Goal: Transaction & Acquisition: Purchase product/service

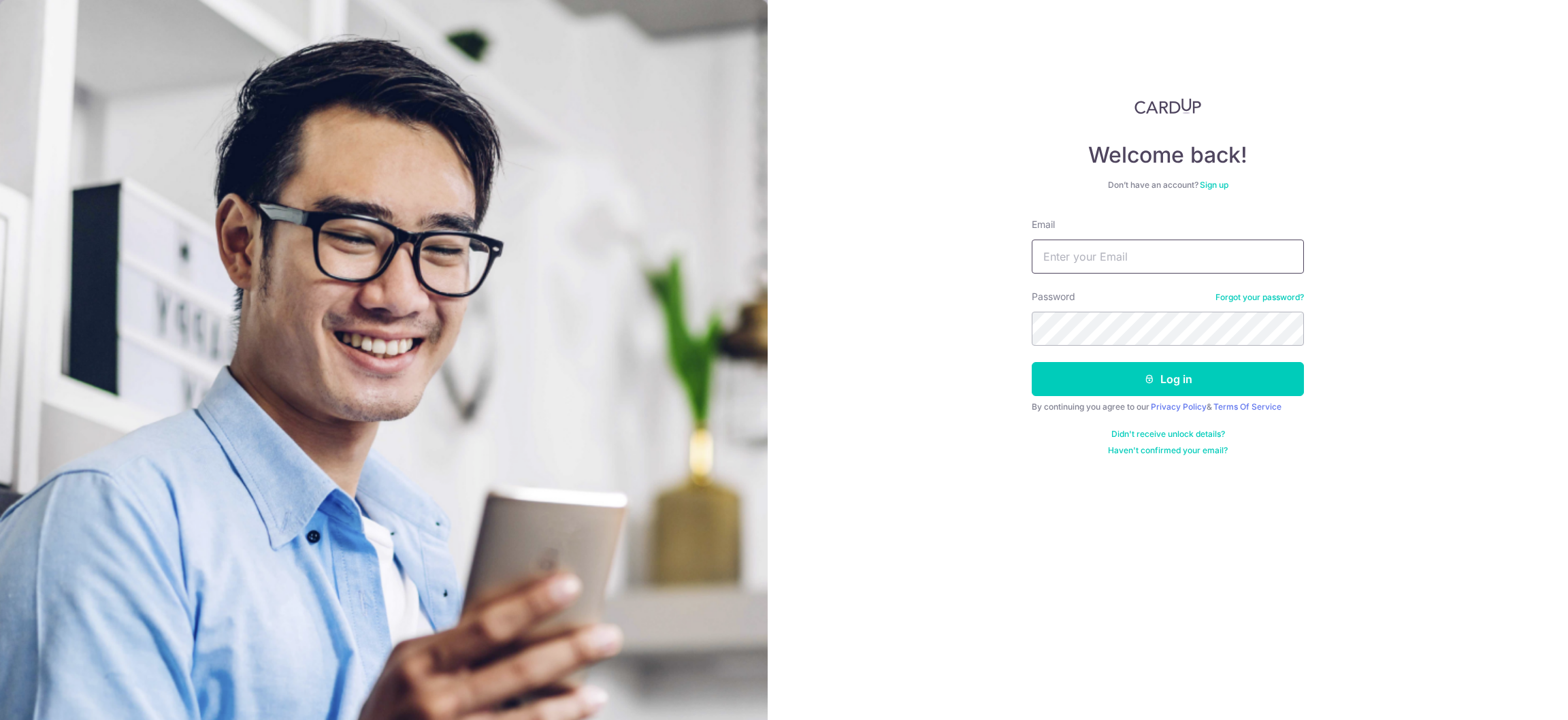
click at [1095, 251] on input "Email" at bounding box center [1167, 257] width 272 height 34
type input "angelatan72@gmail.com"
click at [1031, 362] on button "Log in" at bounding box center [1167, 379] width 272 height 34
click at [1124, 376] on button "Log in" at bounding box center [1167, 379] width 272 height 34
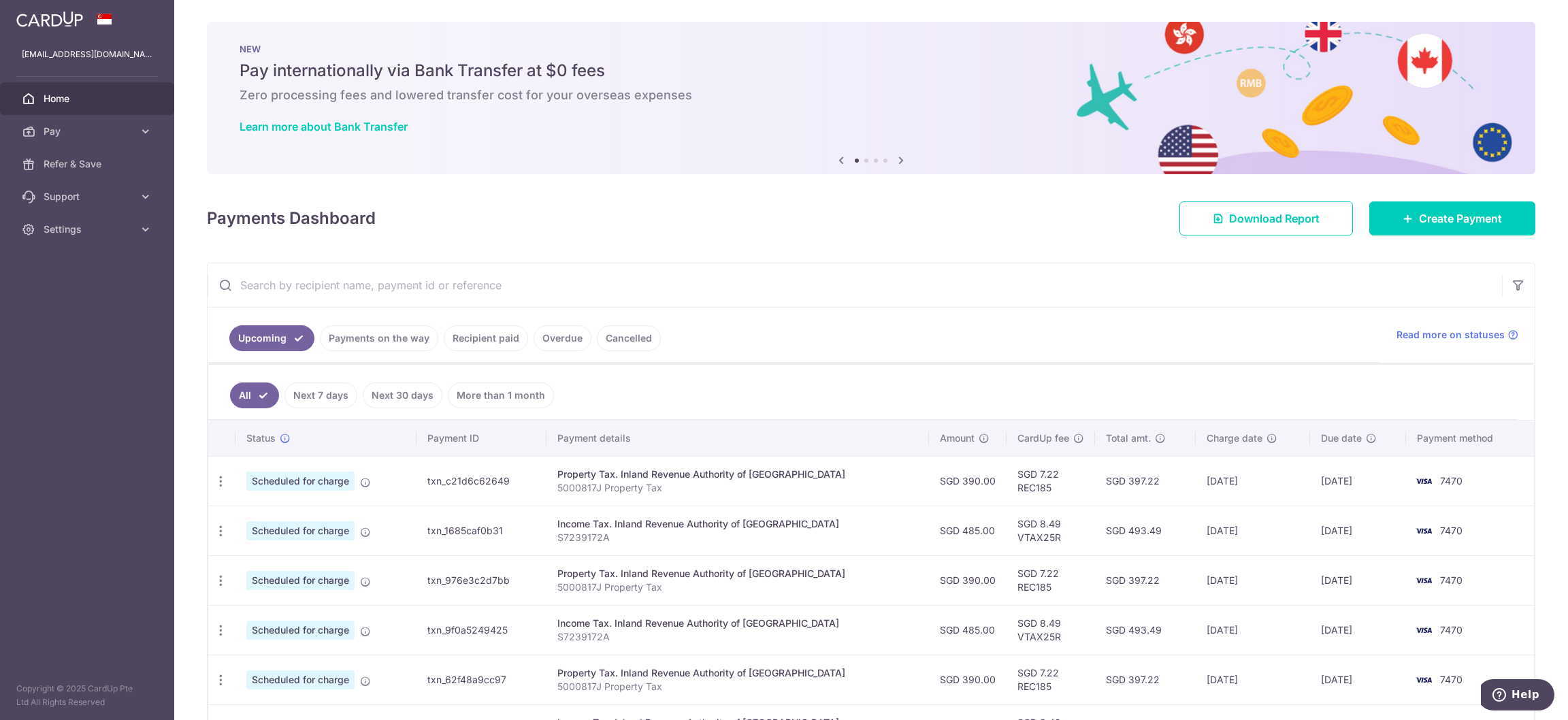
click at [507, 344] on link "Recipient paid" at bounding box center [486, 338] width 85 height 26
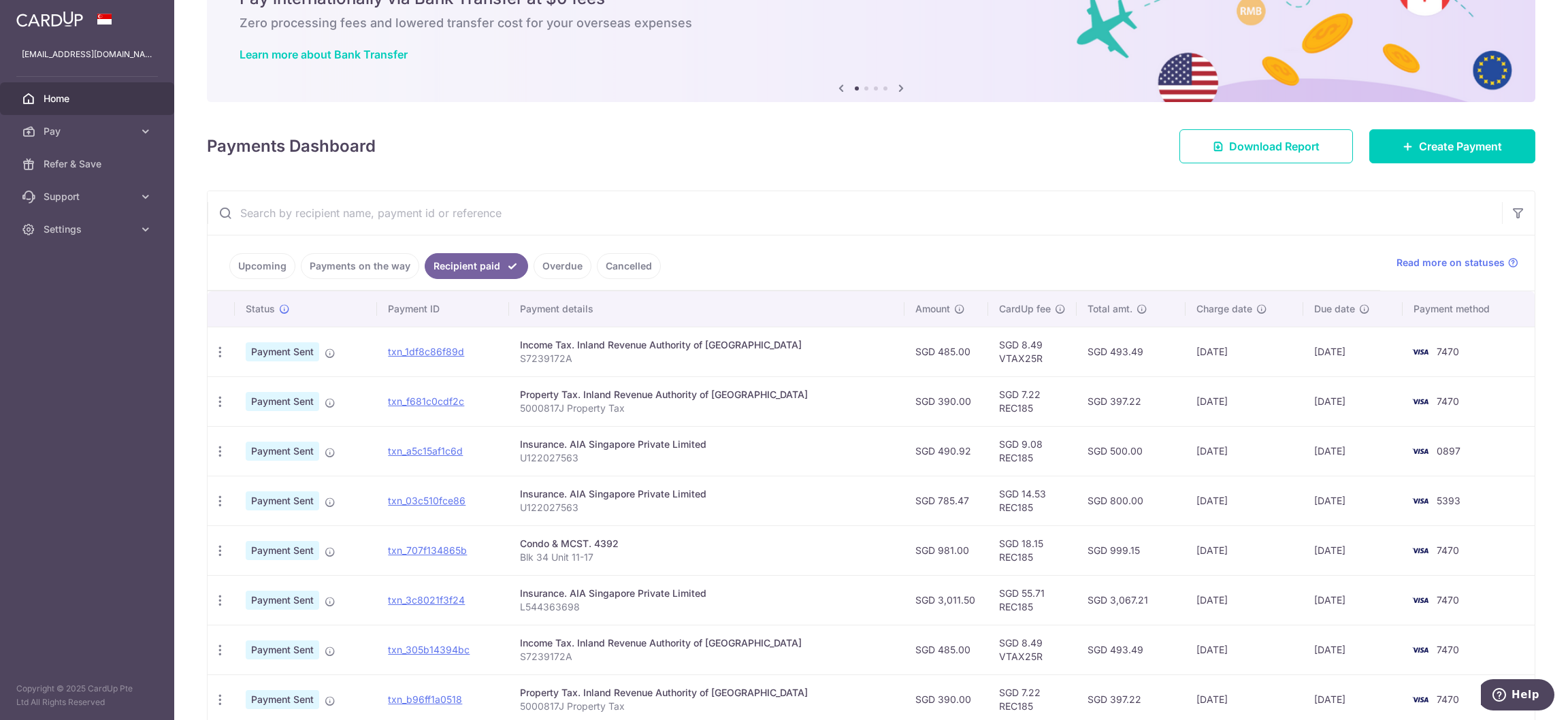
scroll to position [102, 0]
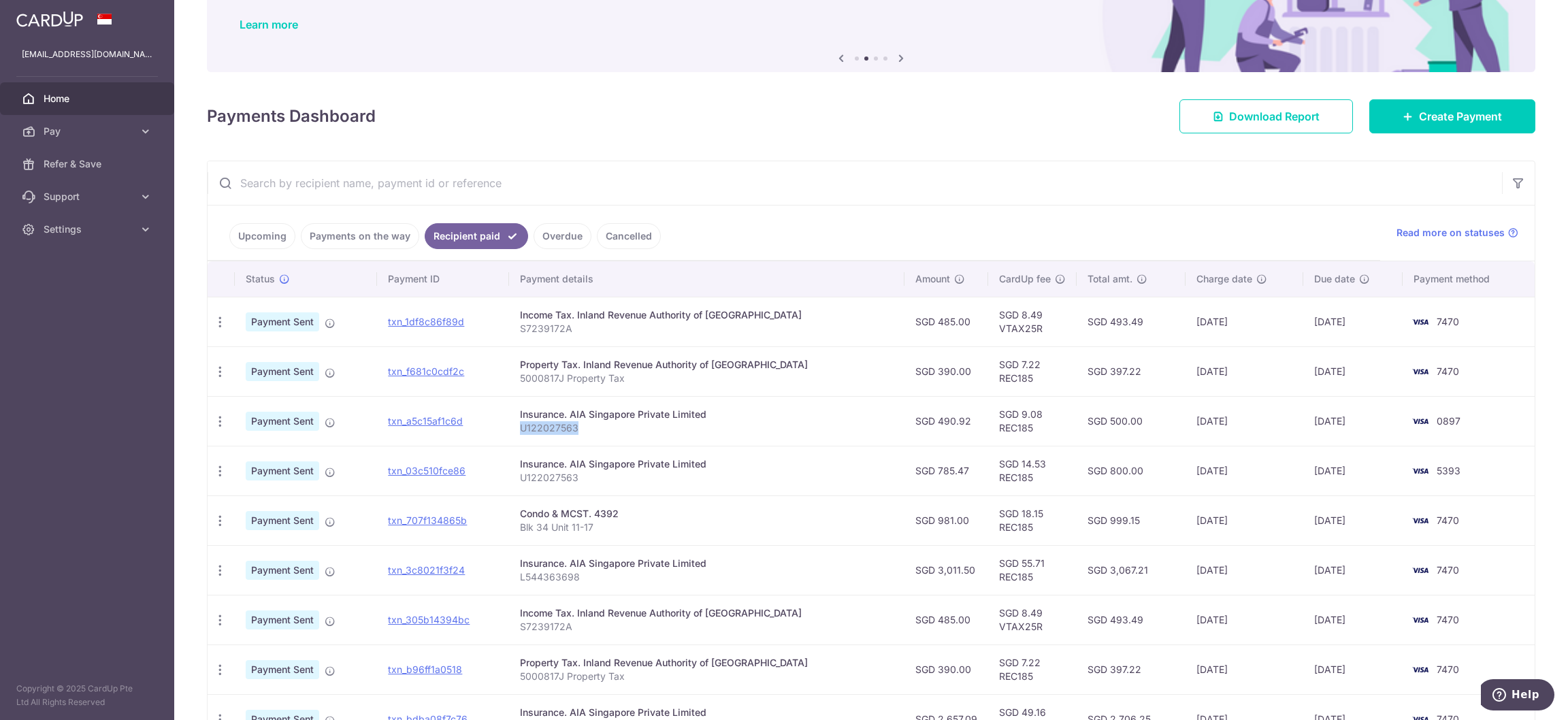
drag, startPoint x: 535, startPoint y: 430, endPoint x: 597, endPoint y: 430, distance: 62.0
click at [597, 430] on p "U122027563" at bounding box center [707, 428] width 374 height 13
copy p "U122027563"
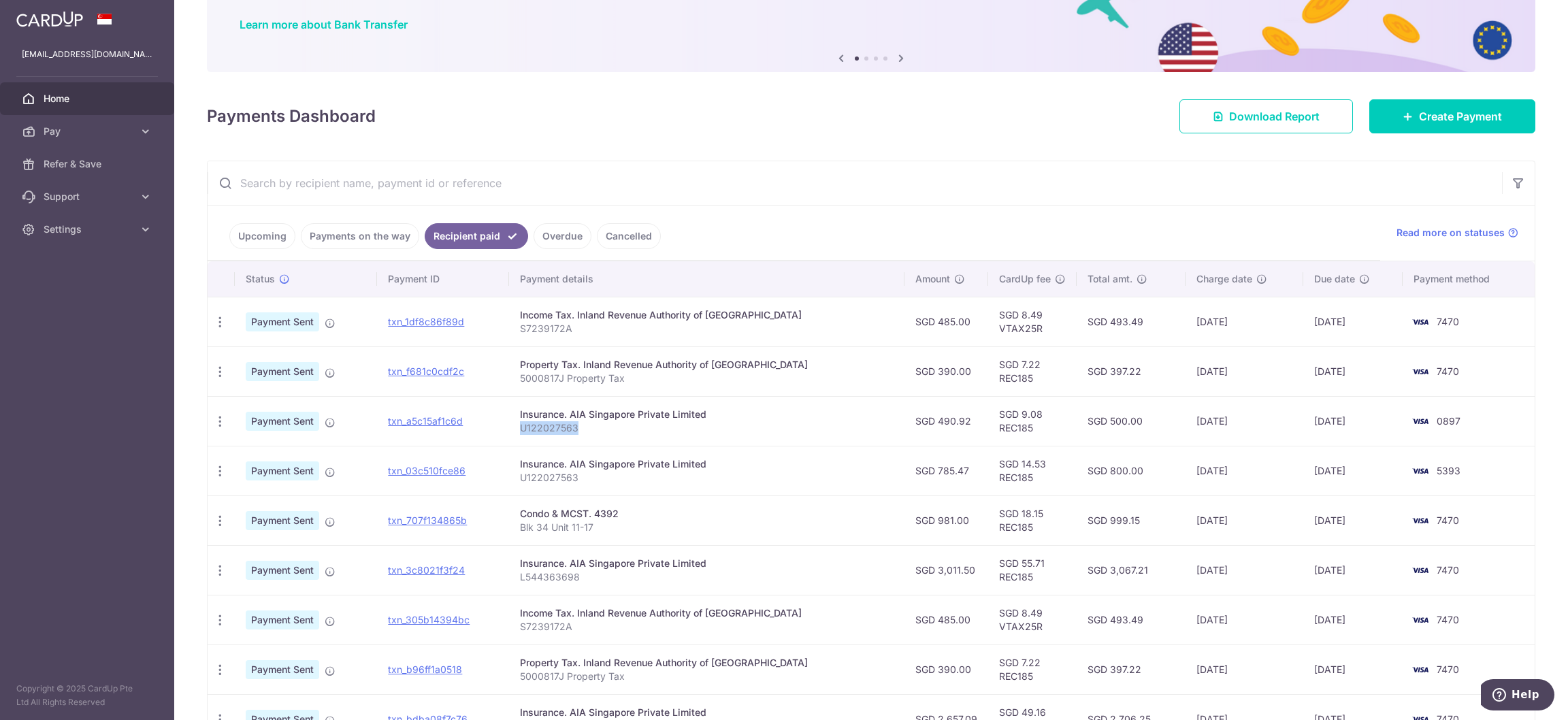
copy p "U122027563"
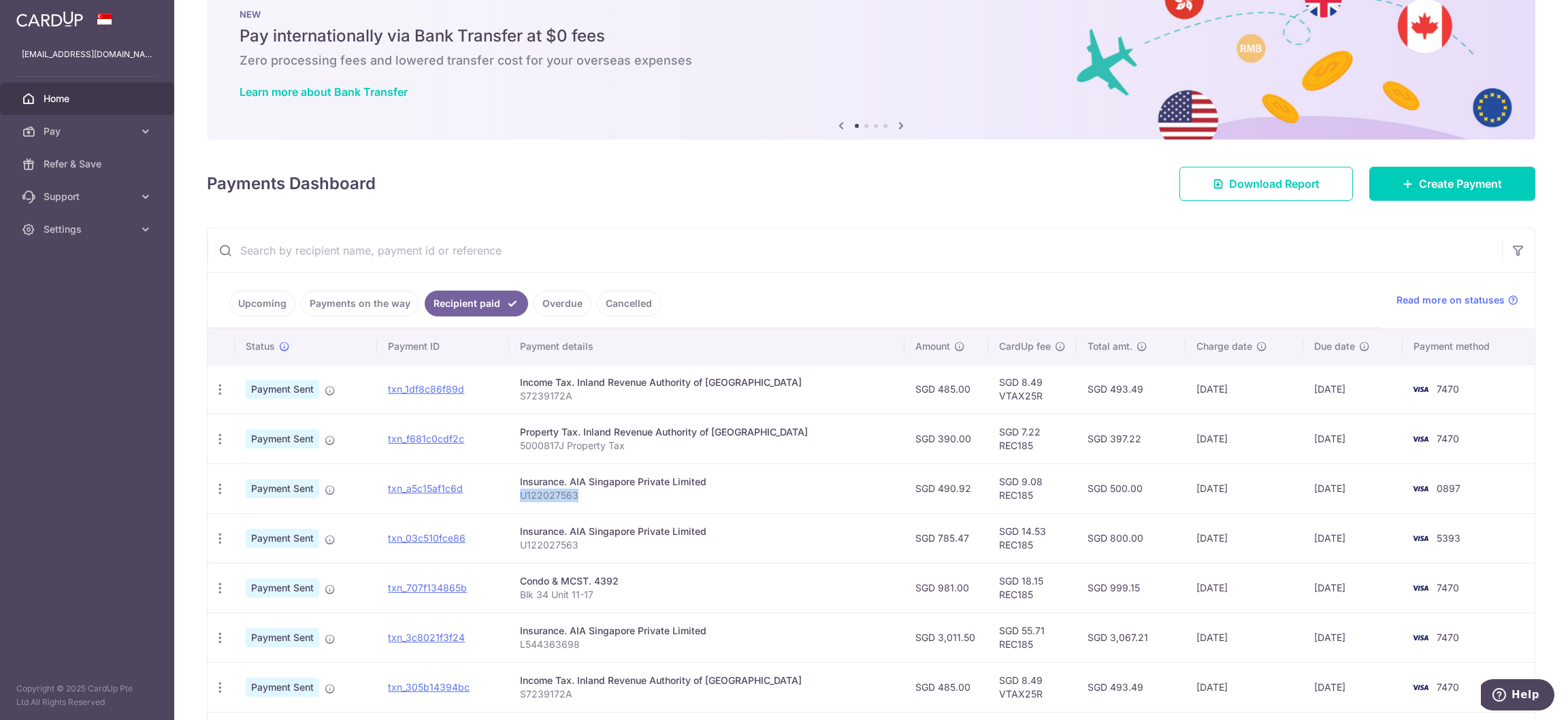
scroll to position [0, 0]
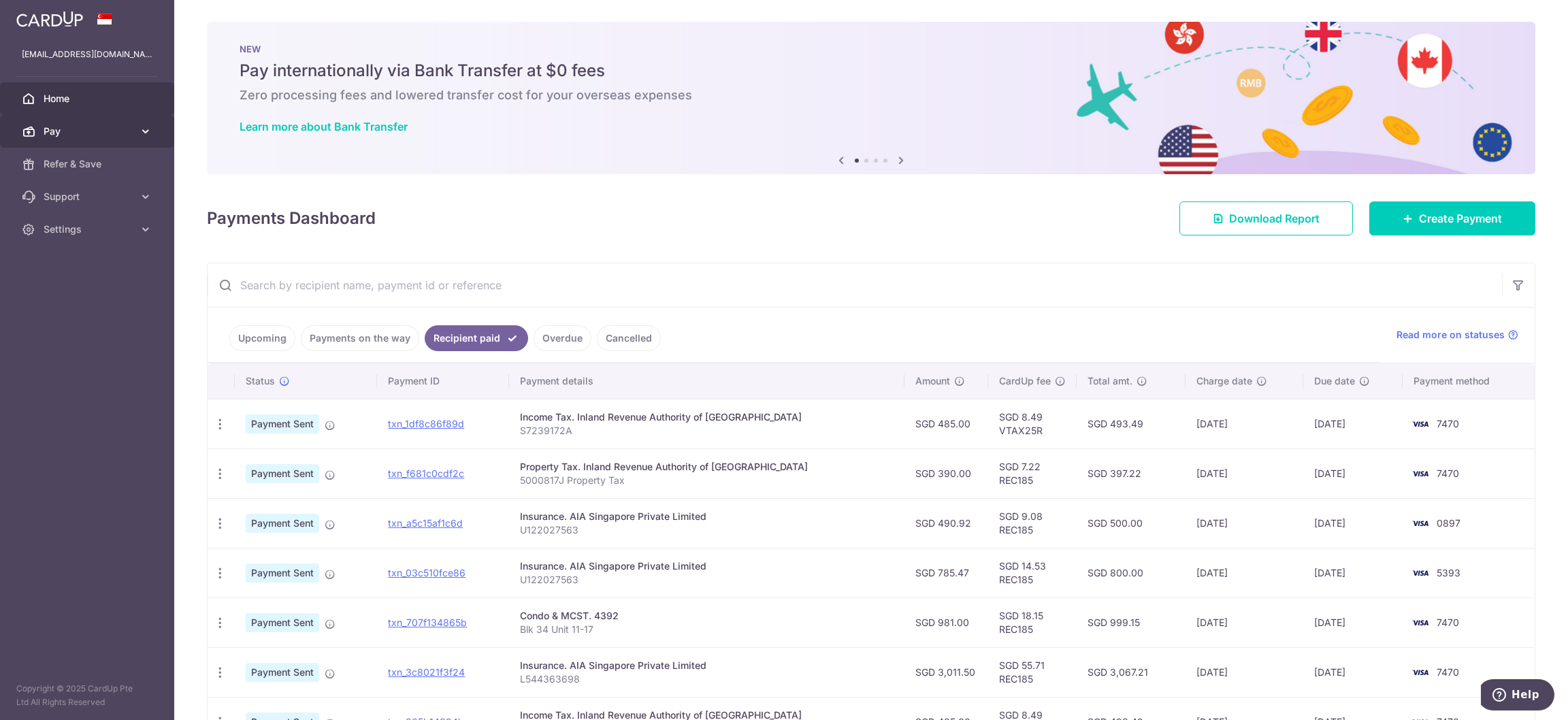
click at [119, 133] on span "Pay" at bounding box center [88, 131] width 90 height 13
click at [101, 166] on span "Payments" at bounding box center [88, 164] width 90 height 13
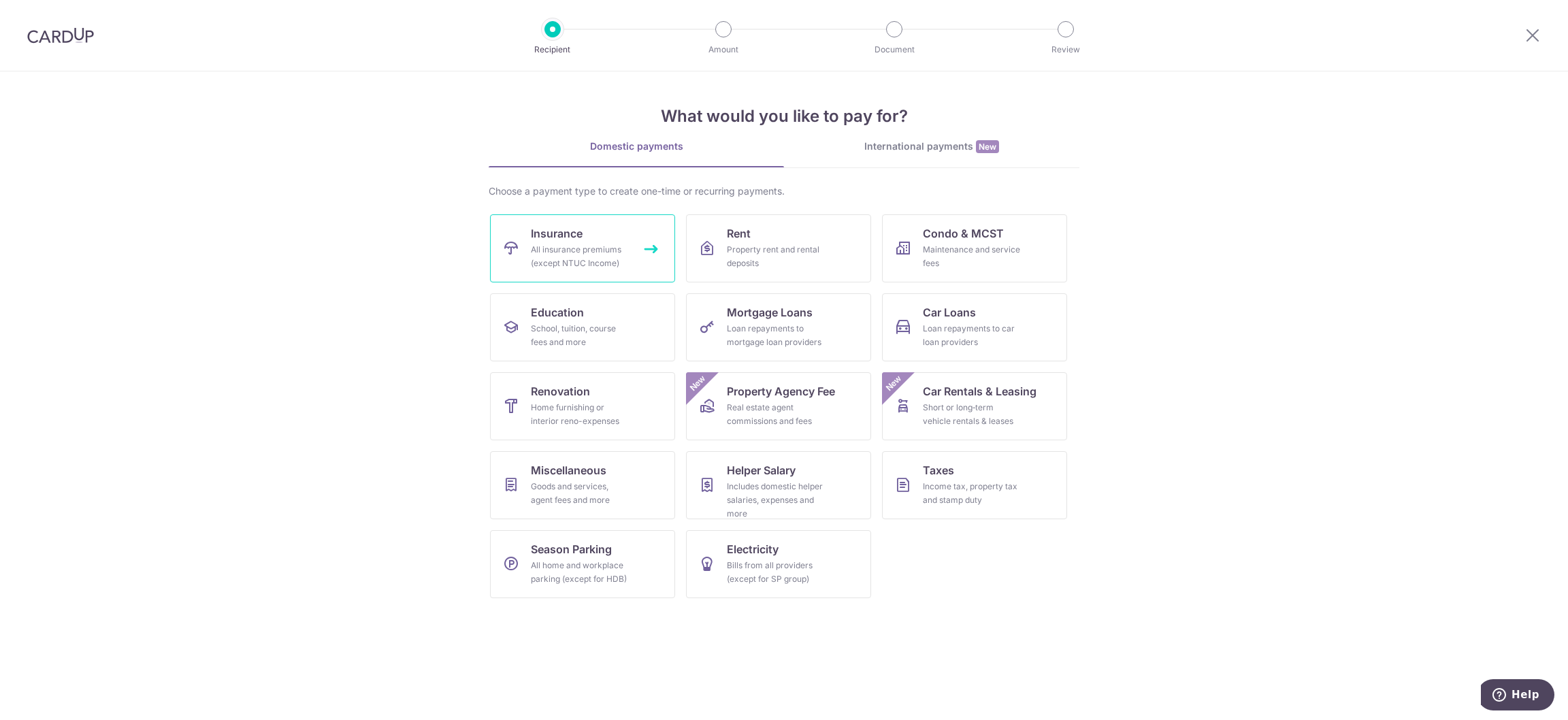
drag, startPoint x: 598, startPoint y: 246, endPoint x: 773, endPoint y: 366, distance: 212.2
click at [598, 245] on div "All insurance premiums (except NTUC Income)" at bounding box center [580, 257] width 98 height 27
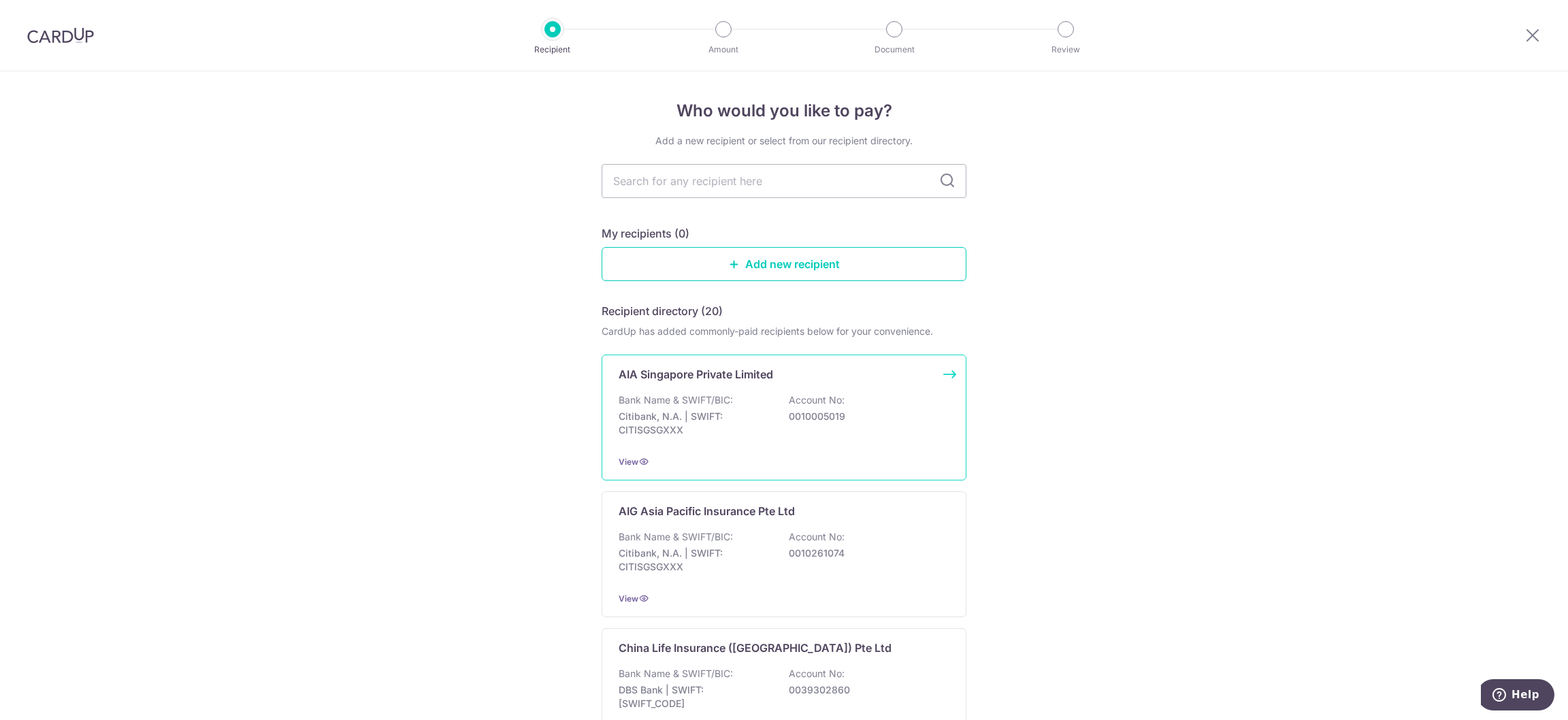
click at [706, 392] on div "AIA Singapore Private Limited Bank Name & SWIFT/BIC: Citibank, N.A. | SWIFT: CI…" at bounding box center [784, 417] width 365 height 126
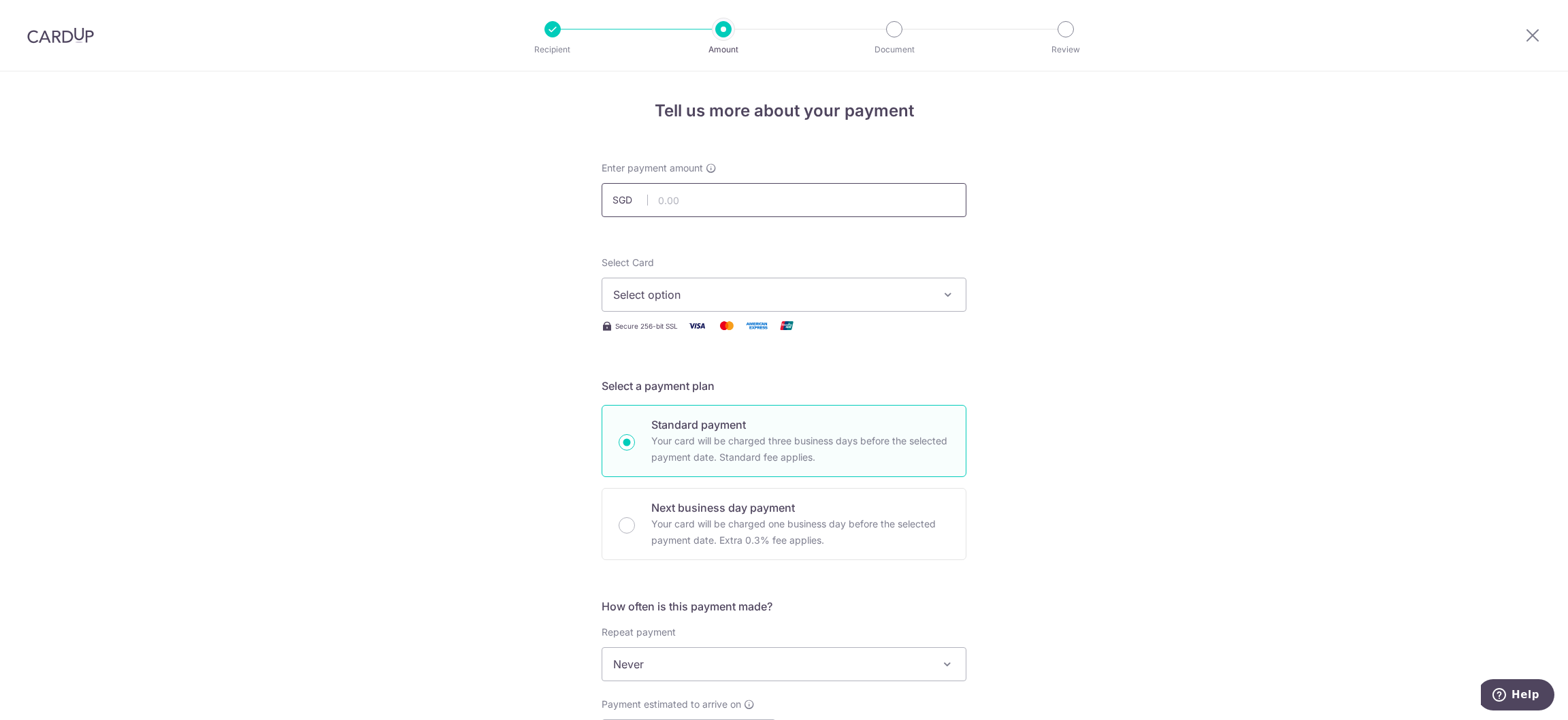
click at [684, 203] on input "text" at bounding box center [784, 200] width 365 height 34
type input "490.92"
click at [704, 300] on span "Select option" at bounding box center [772, 294] width 317 height 16
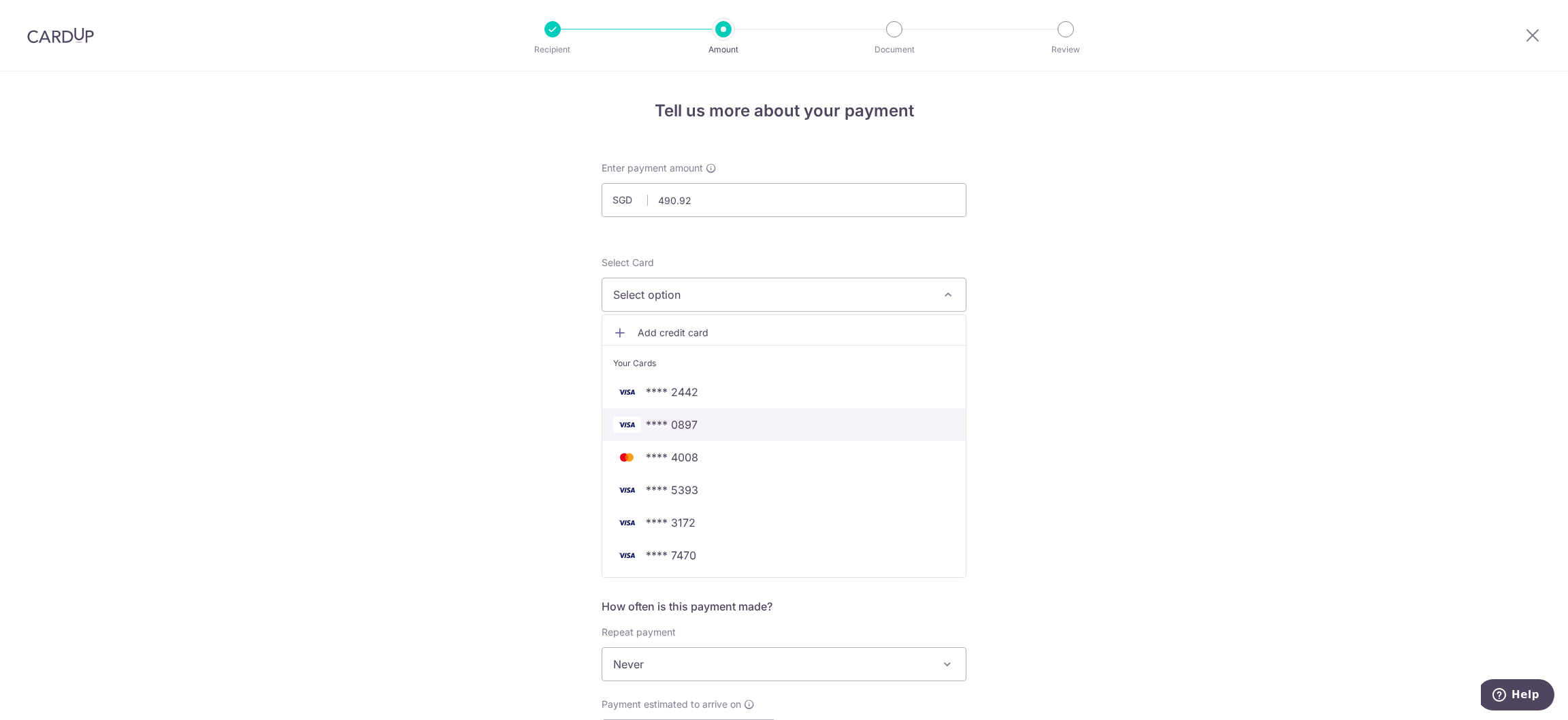
click at [724, 430] on span "**** 0897" at bounding box center [784, 425] width 342 height 16
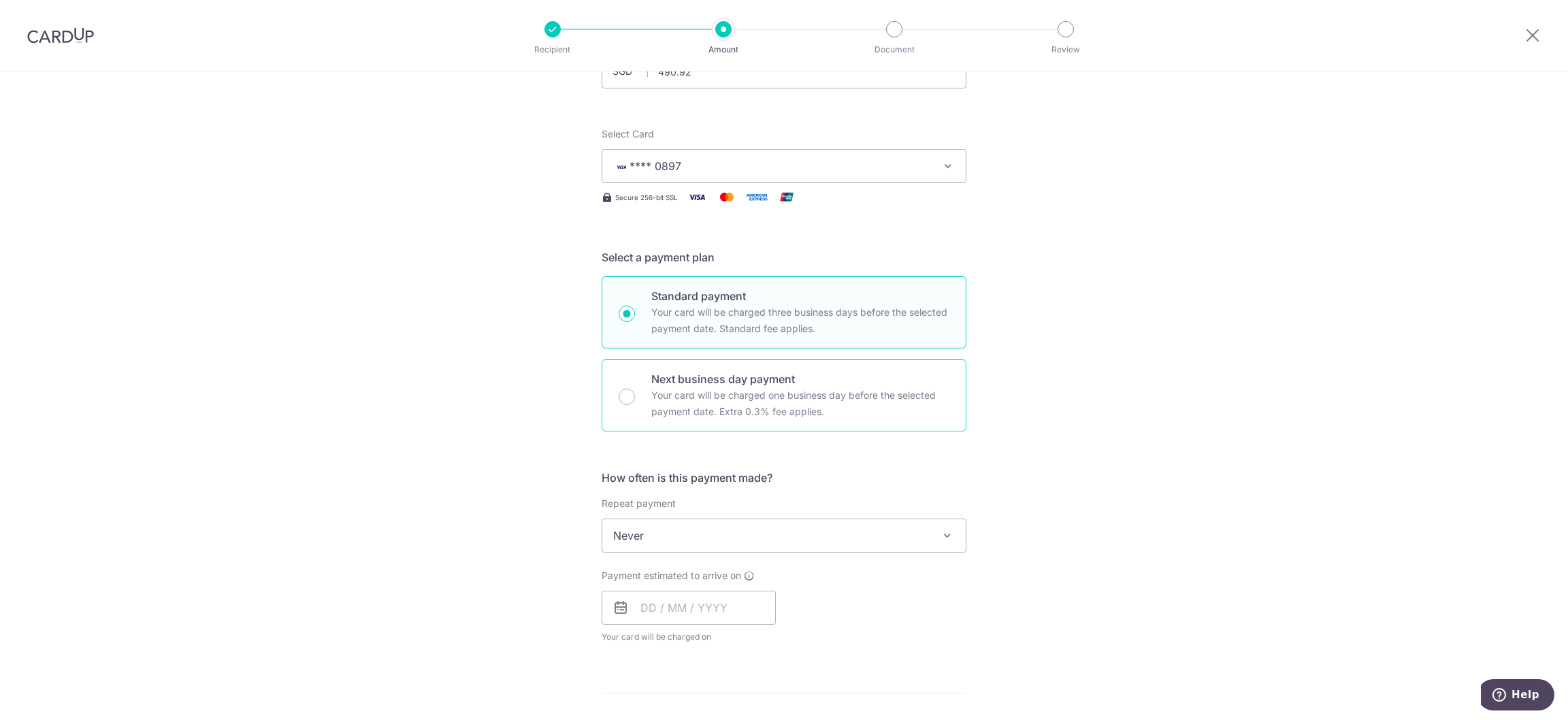
scroll to position [305, 0]
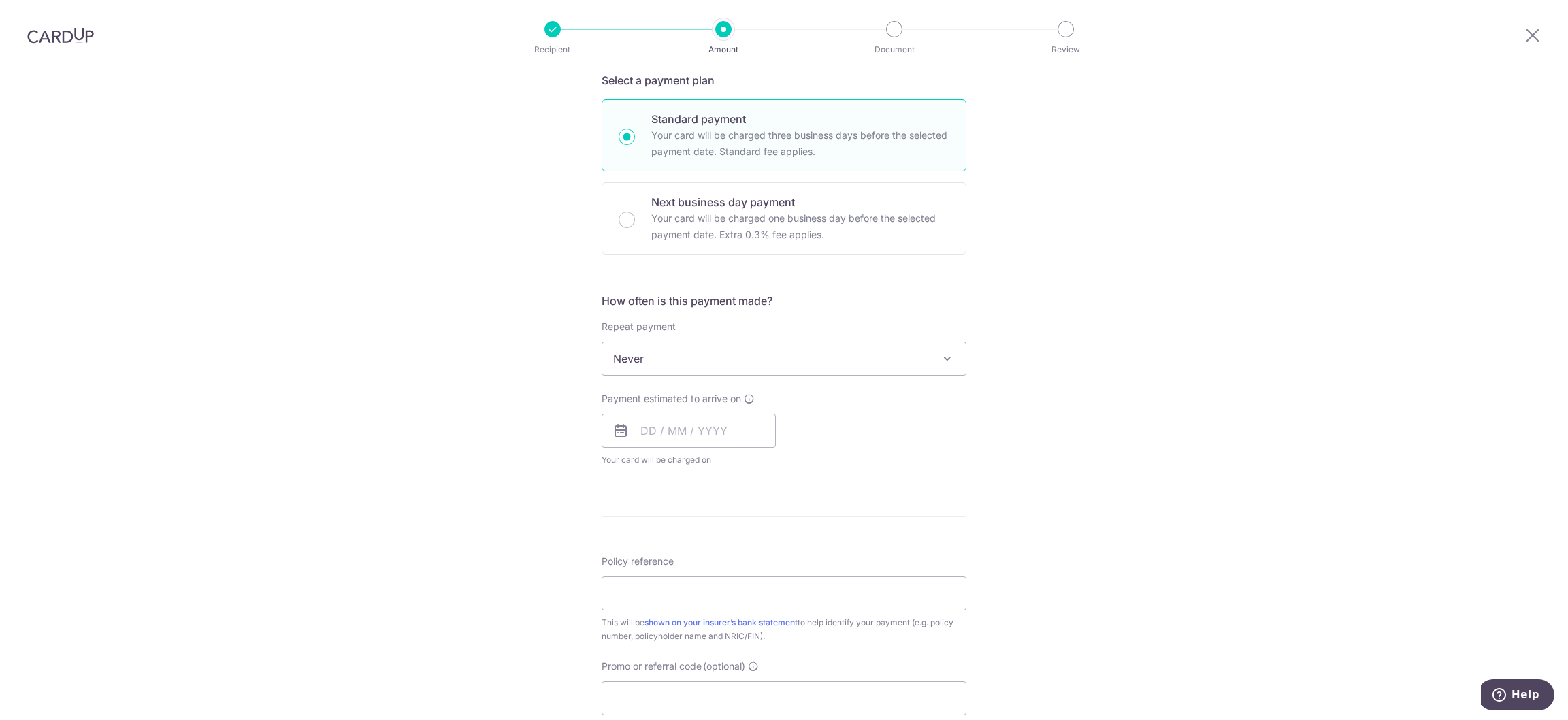
click at [675, 360] on span "Never" at bounding box center [784, 359] width 363 height 33
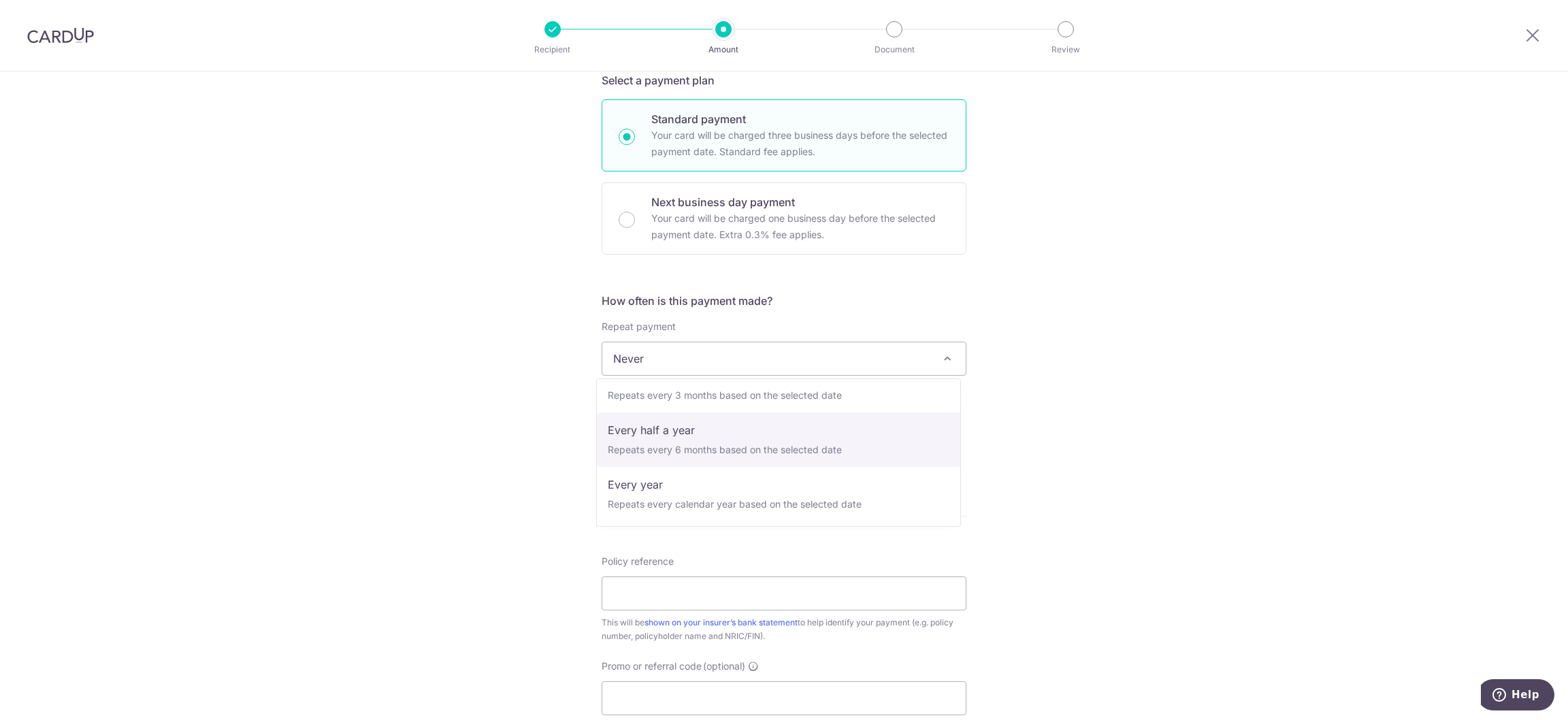
scroll to position [87, 0]
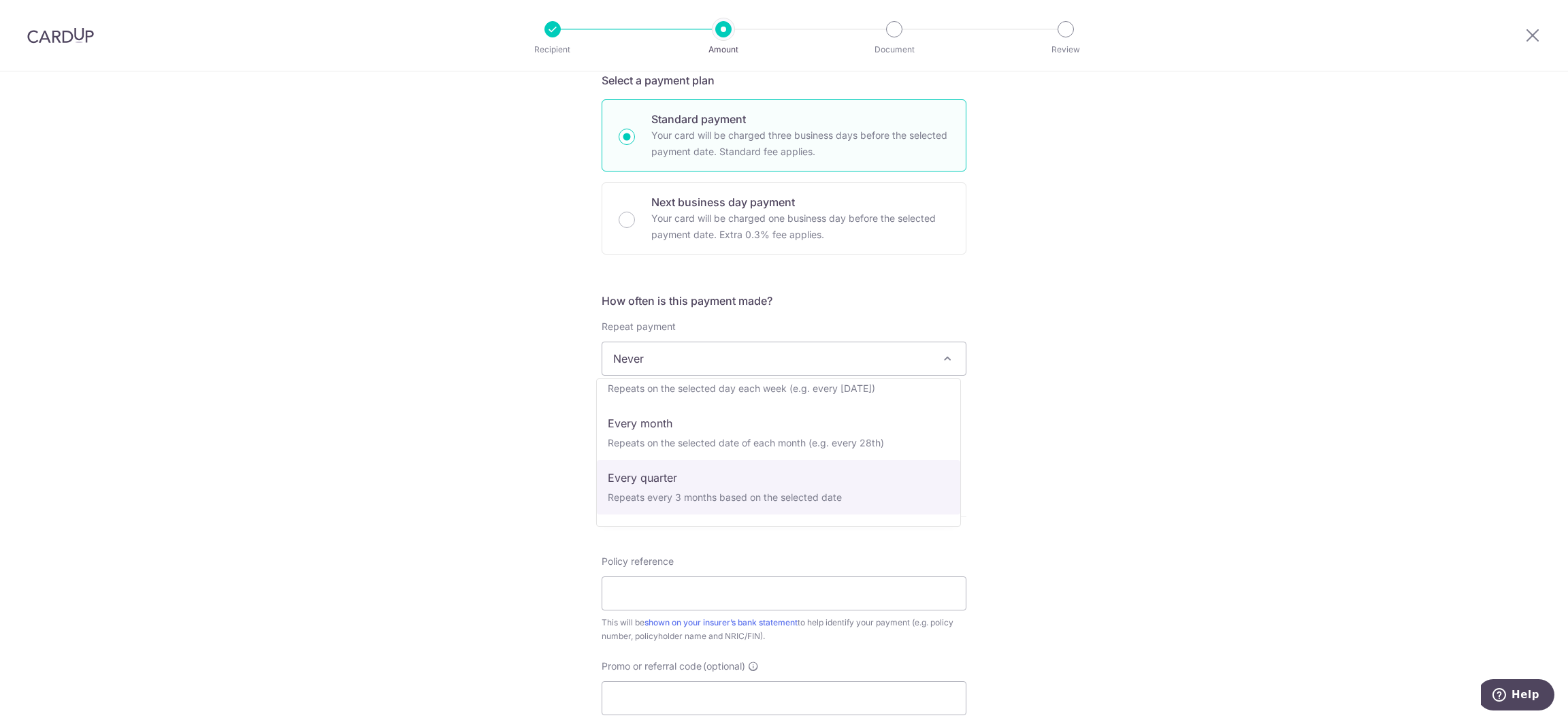
select select "4"
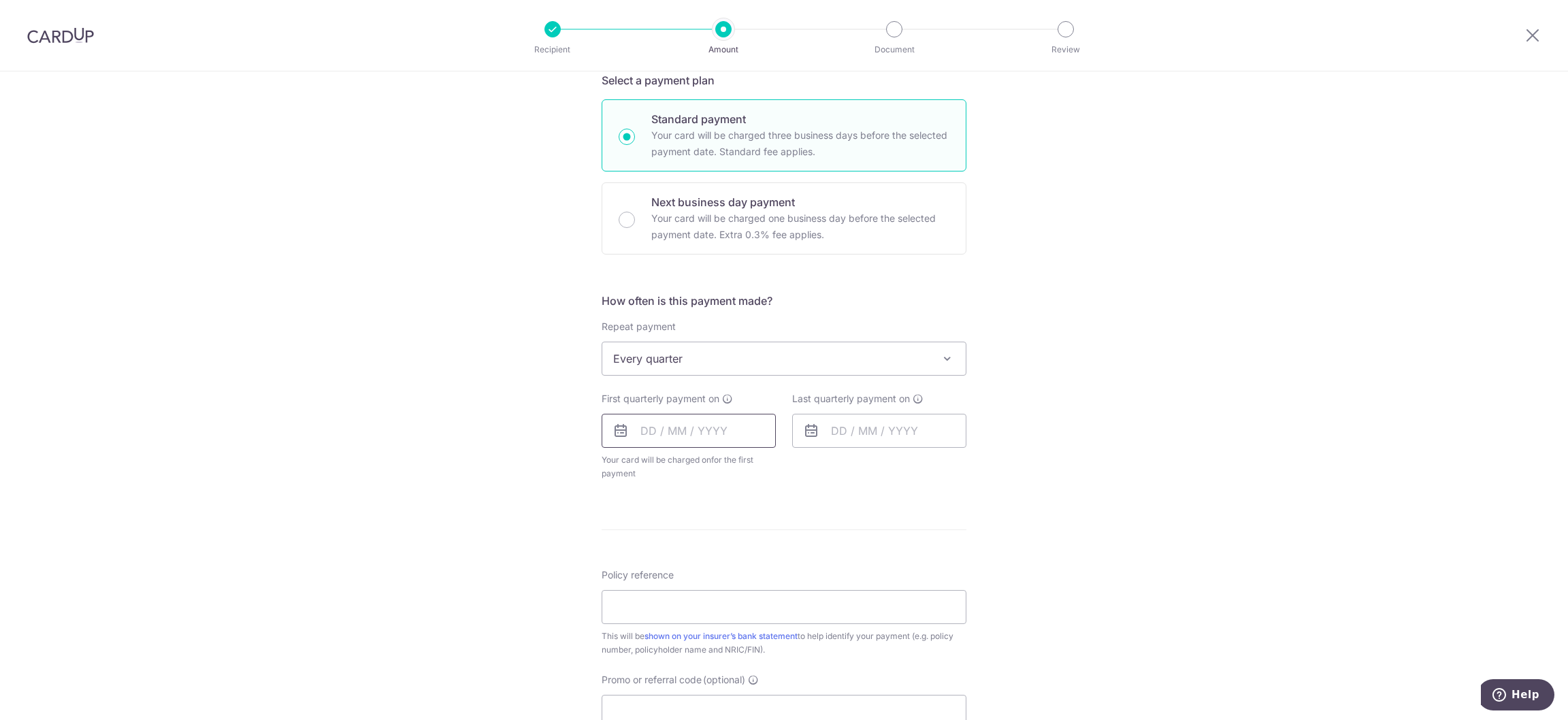
click at [662, 427] on input "text" at bounding box center [688, 431] width 174 height 34
click at [758, 558] on link "12" at bounding box center [765, 554] width 21 height 22
type input "[DATE]"
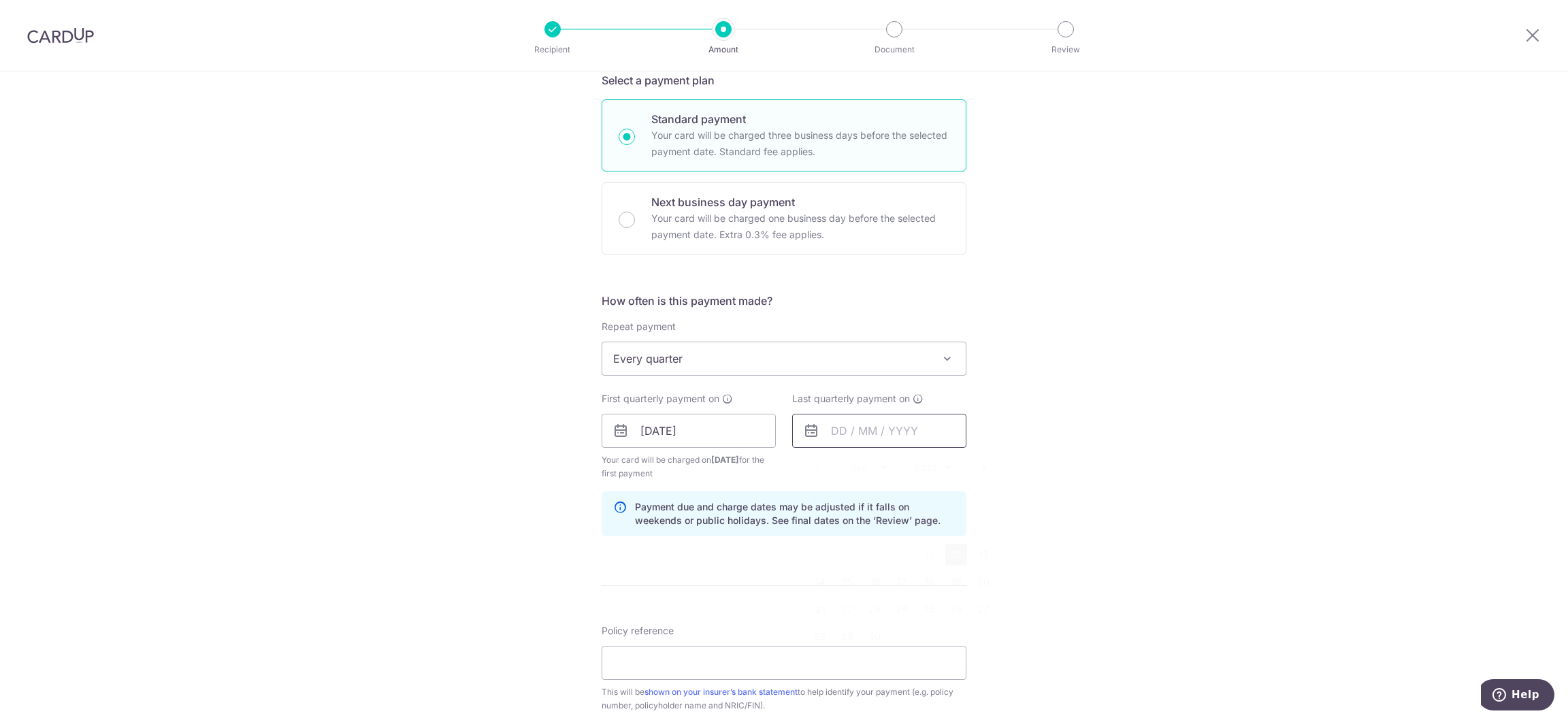
click at [823, 432] on input "text" at bounding box center [879, 431] width 174 height 34
click at [861, 468] on select "Sep Oct Nov Dec" at bounding box center [869, 467] width 36 height 11
click at [939, 469] on select "2025 2026 2027 2028 2029 2030 2031 2032 2033 2034 2035" at bounding box center [932, 467] width 36 height 11
click at [876, 464] on select "Jan Feb Mar Apr May Jun Jul Aug Sep Oct Nov Dec" at bounding box center [869, 467] width 36 height 11
click at [928, 578] on link "19" at bounding box center [928, 581] width 21 height 22
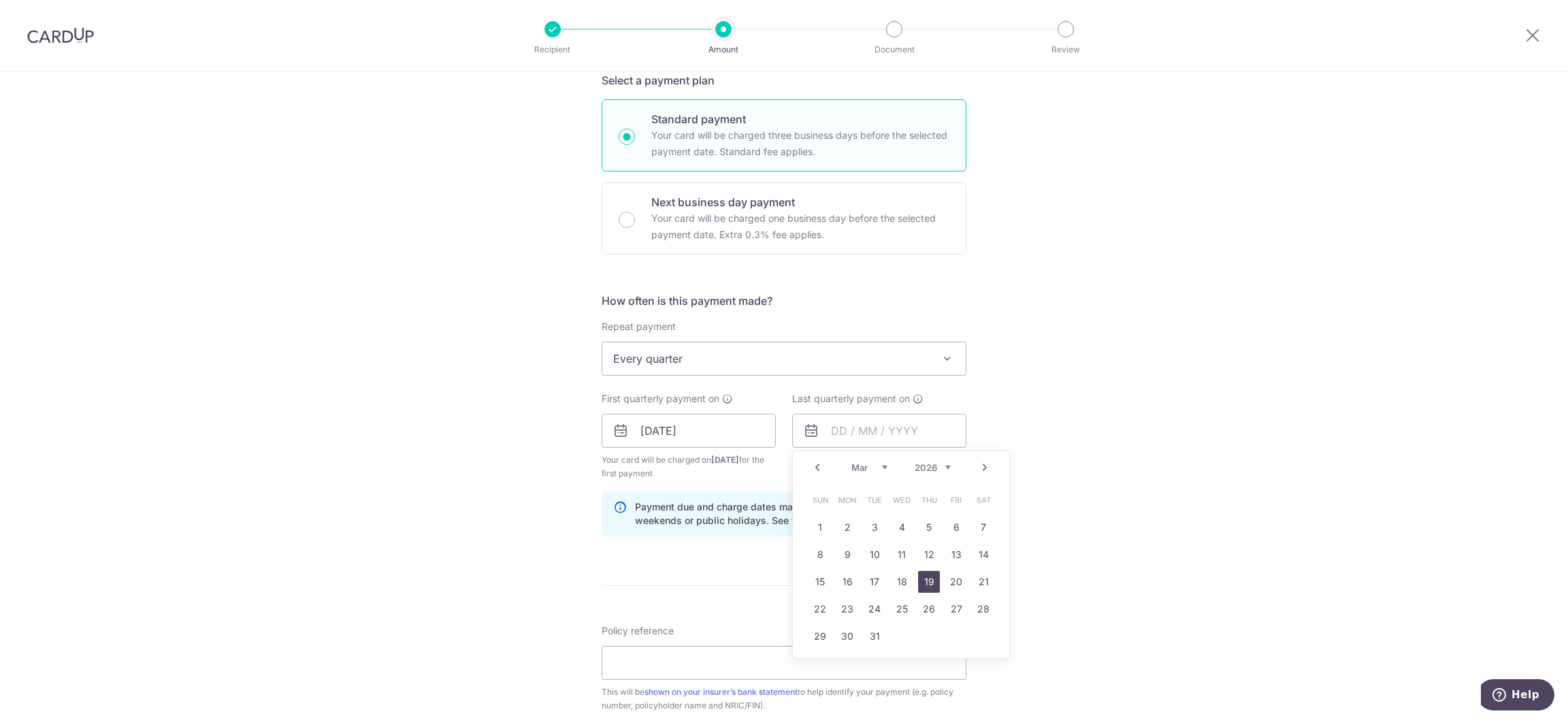
type input "19/03/2026"
click at [700, 658] on input "Policy reference" at bounding box center [784, 663] width 365 height 34
paste input "U122027563"
type input "U122027563"
click at [1063, 603] on div "Tell us more about your payment Enter payment amount SGD 490.92 490.92 Select C…" at bounding box center [784, 416] width 1568 height 1301
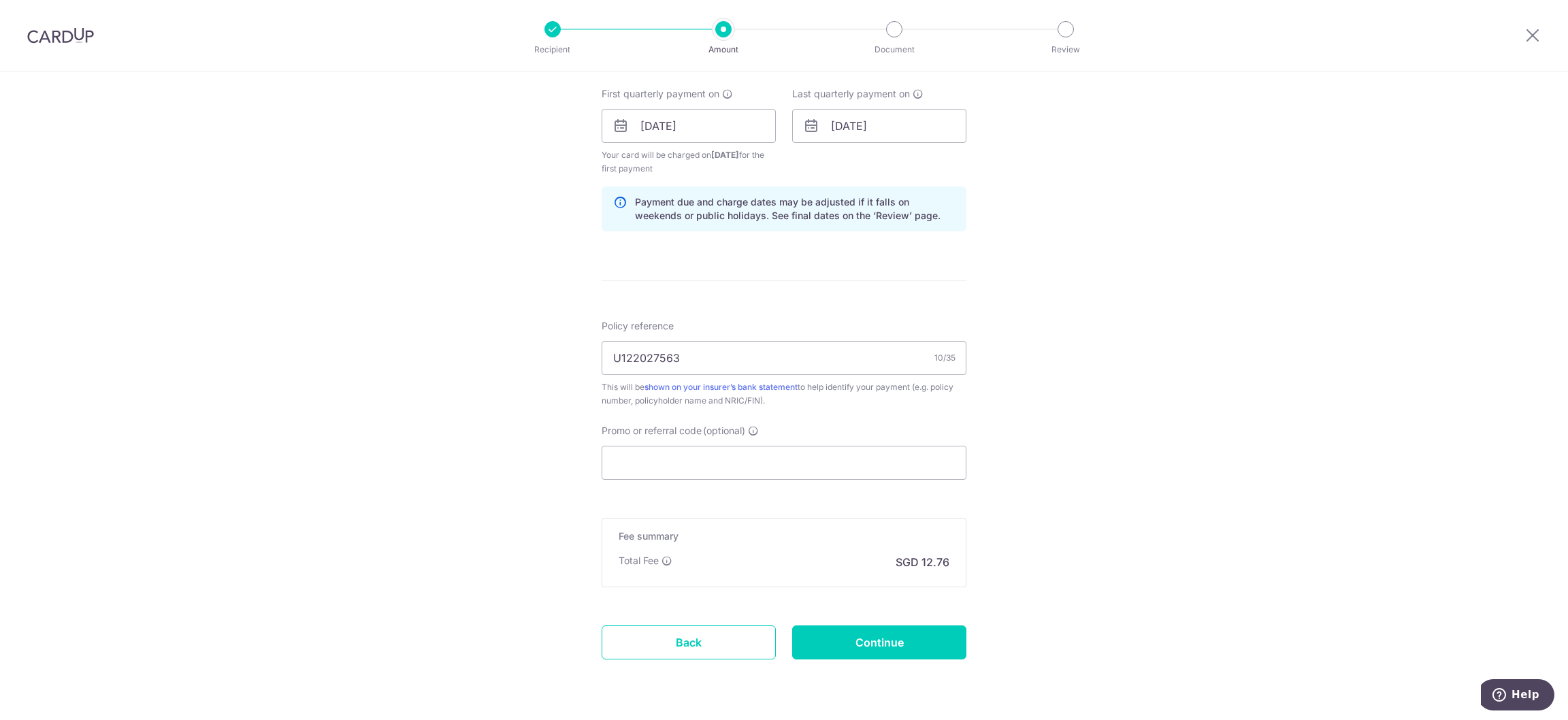
scroll to position [612, 0]
click at [712, 465] on input "Promo or referral code (optional)" at bounding box center [784, 461] width 365 height 34
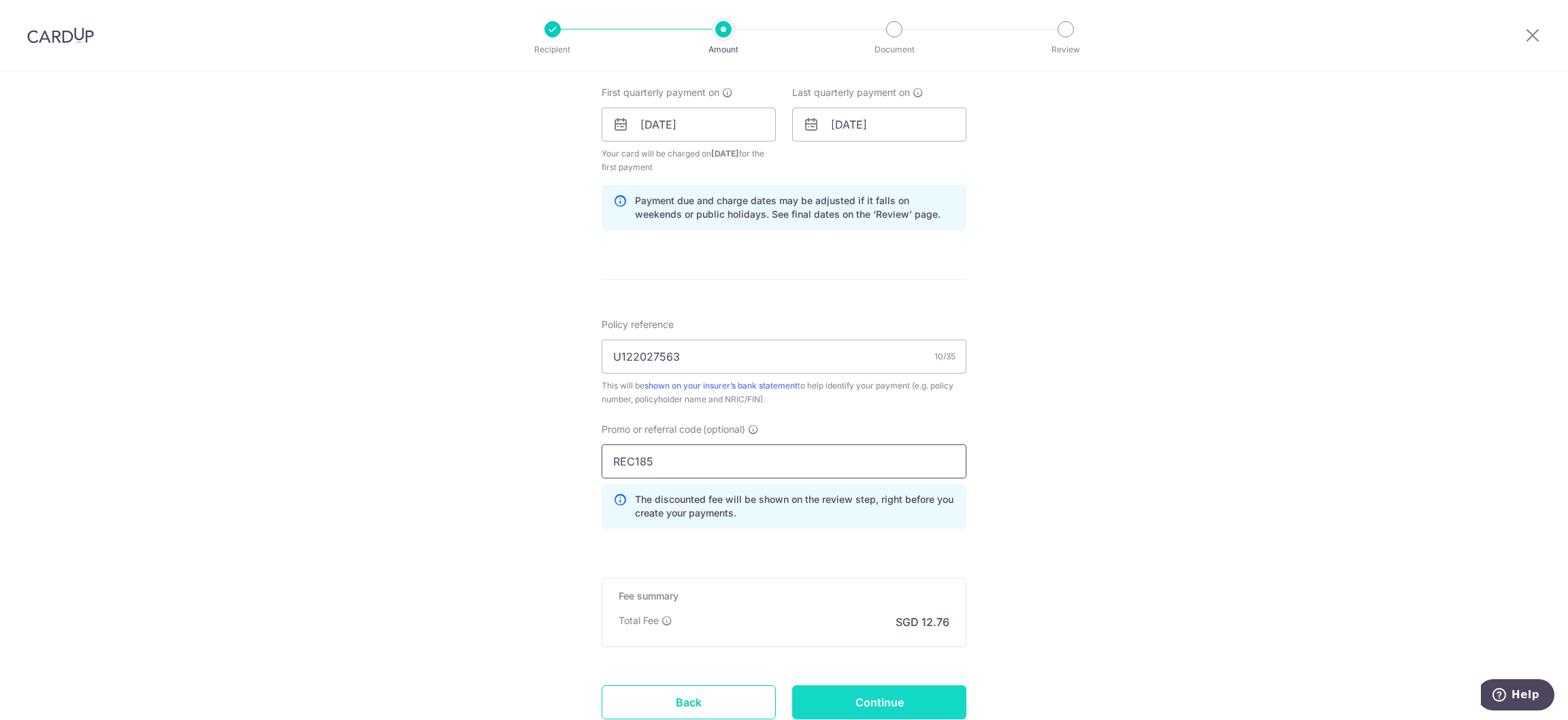
type input "REC185"
click at [838, 694] on input "Continue" at bounding box center [879, 702] width 174 height 34
type input "Create Schedule"
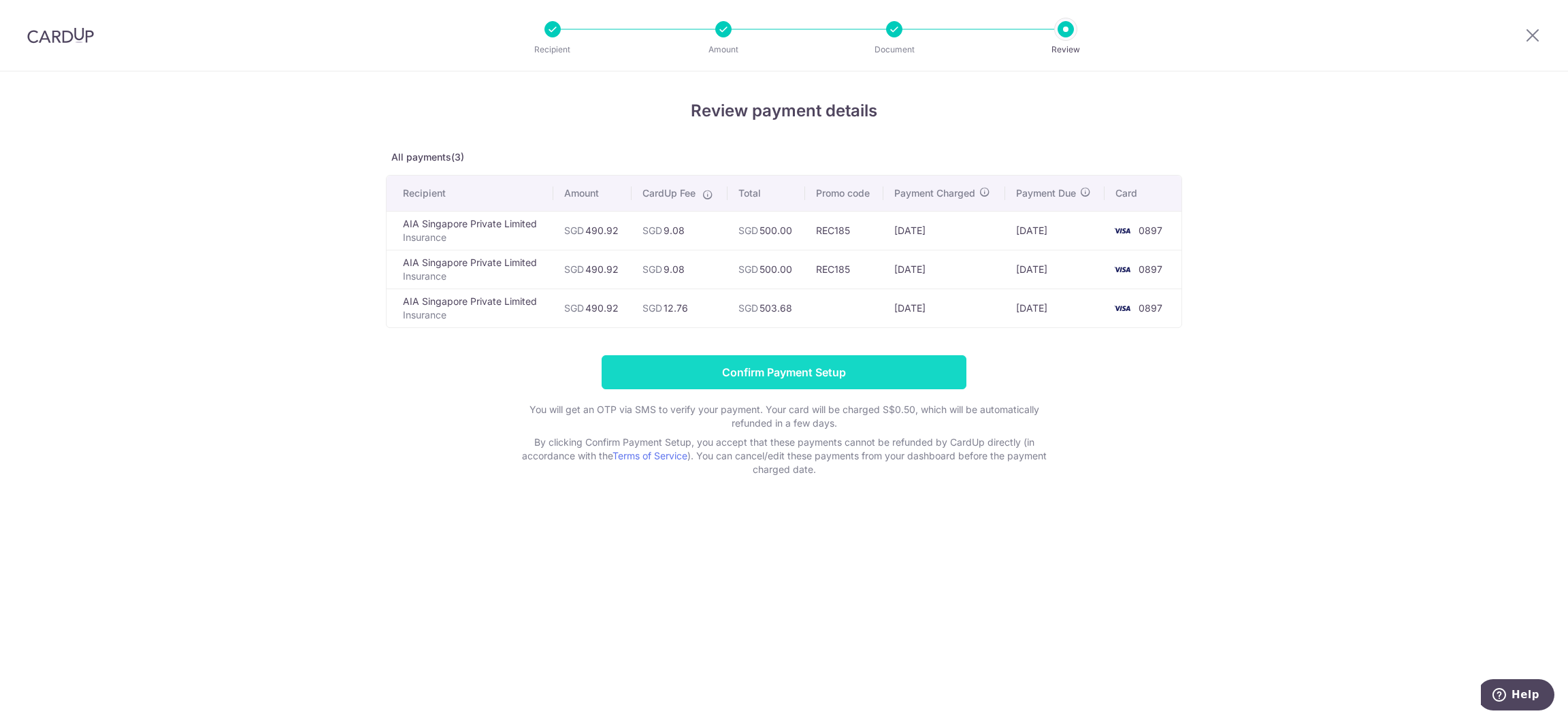
click at [756, 368] on input "Confirm Payment Setup" at bounding box center [784, 372] width 365 height 34
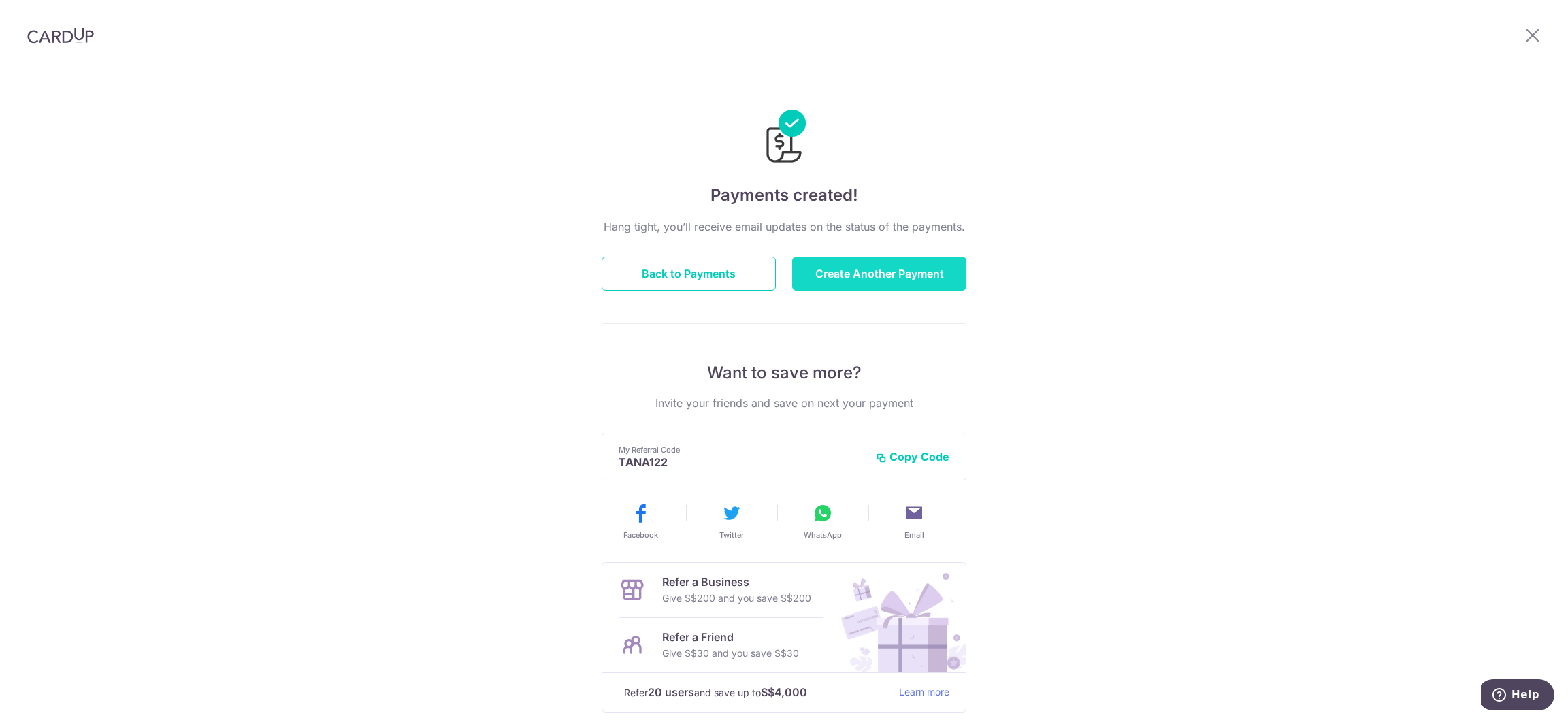
click at [832, 269] on button "Create Another Payment" at bounding box center [879, 274] width 174 height 34
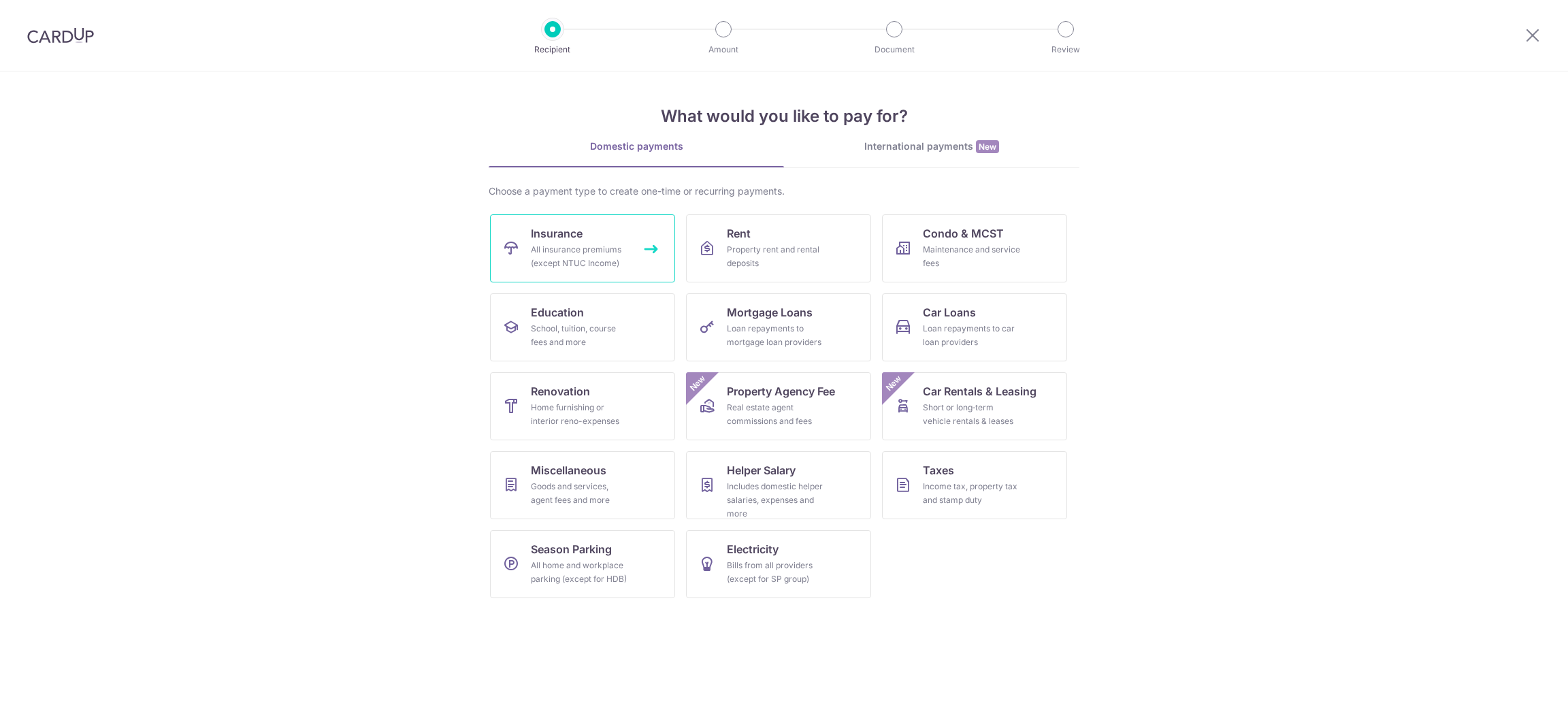
click at [581, 238] on span "Insurance" at bounding box center [557, 234] width 52 height 16
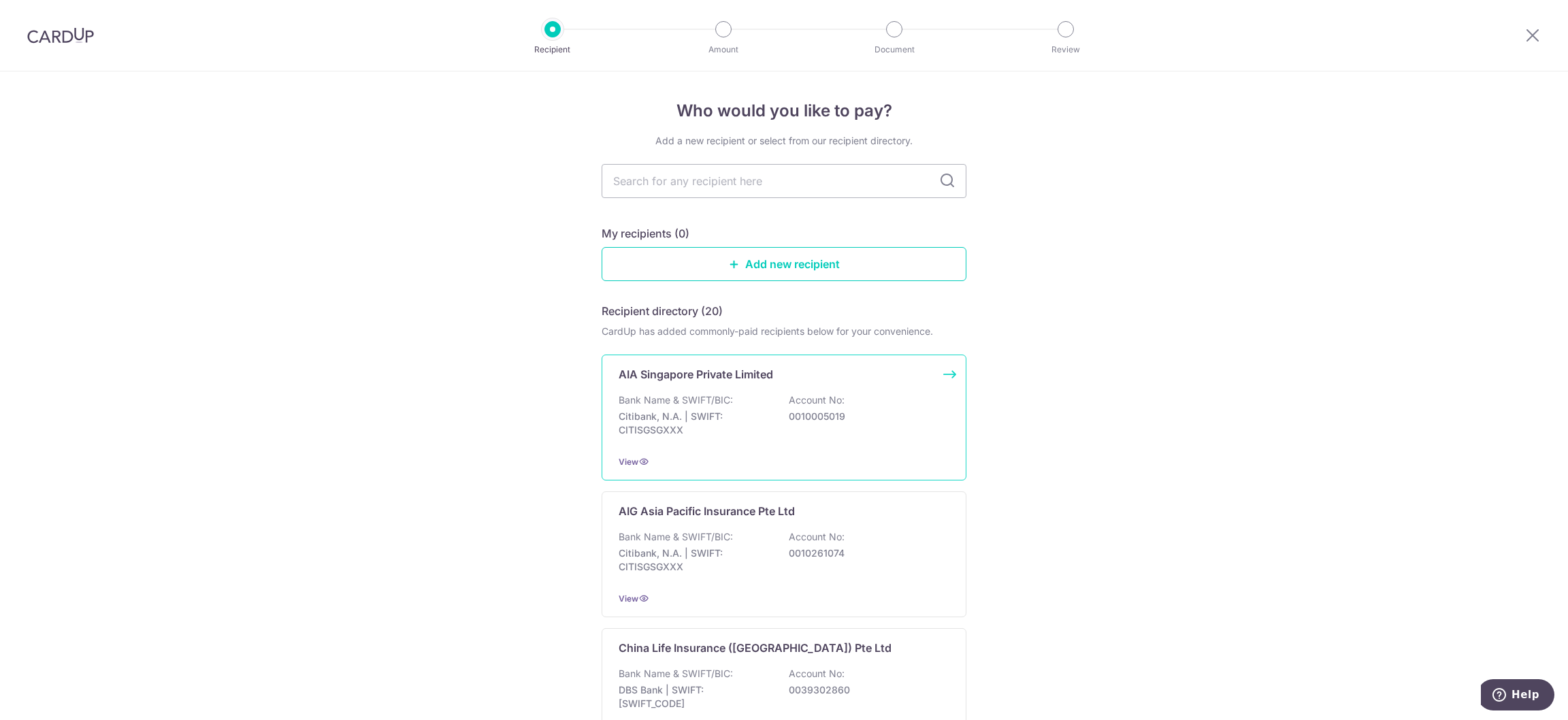
click at [756, 398] on div "Bank Name & SWIFT/BIC: Citibank, N.A. | SWIFT: CITISGSGXXX Account No: 00100050…" at bounding box center [784, 418] width 331 height 50
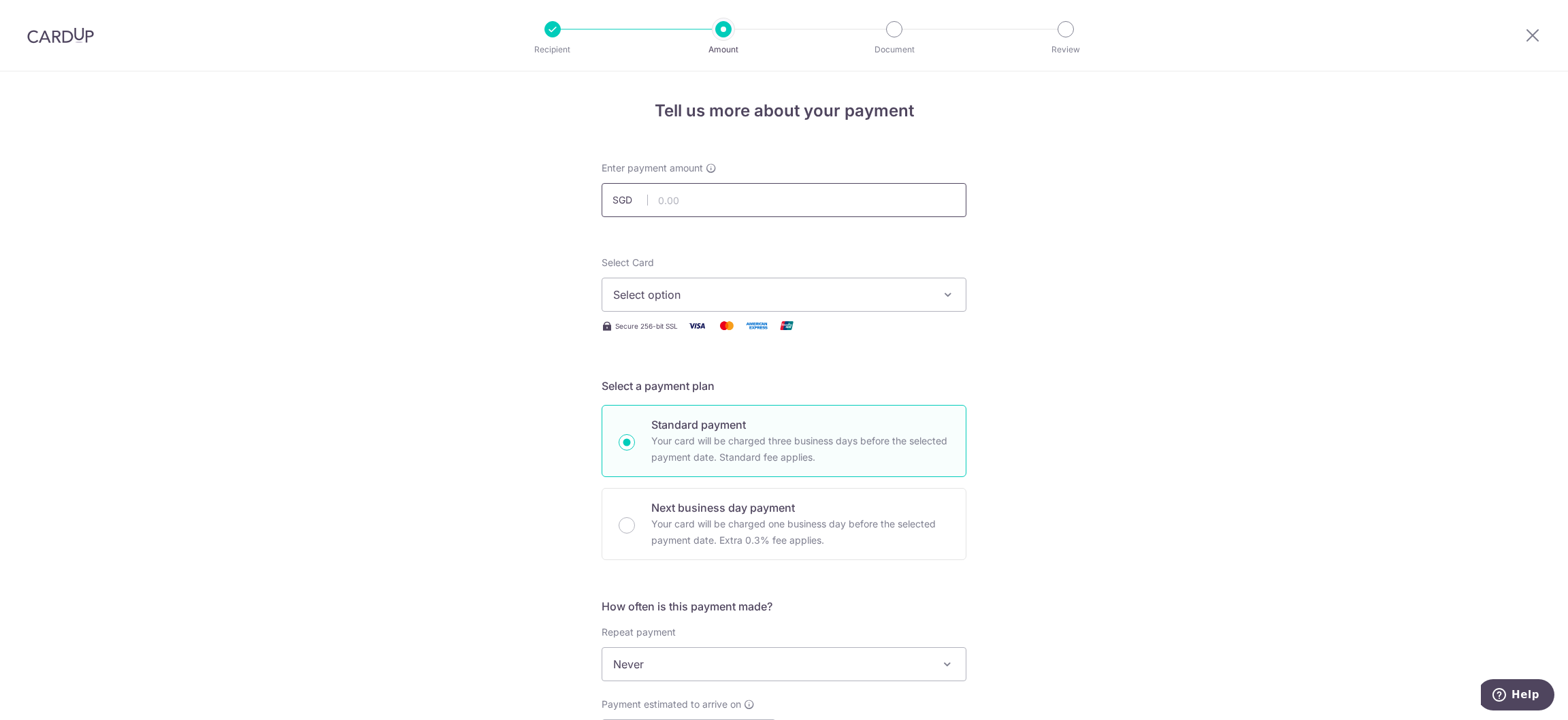
click at [693, 206] on input "text" at bounding box center [784, 200] width 365 height 34
type input "785.47"
click at [684, 288] on span "Select option" at bounding box center [772, 294] width 317 height 16
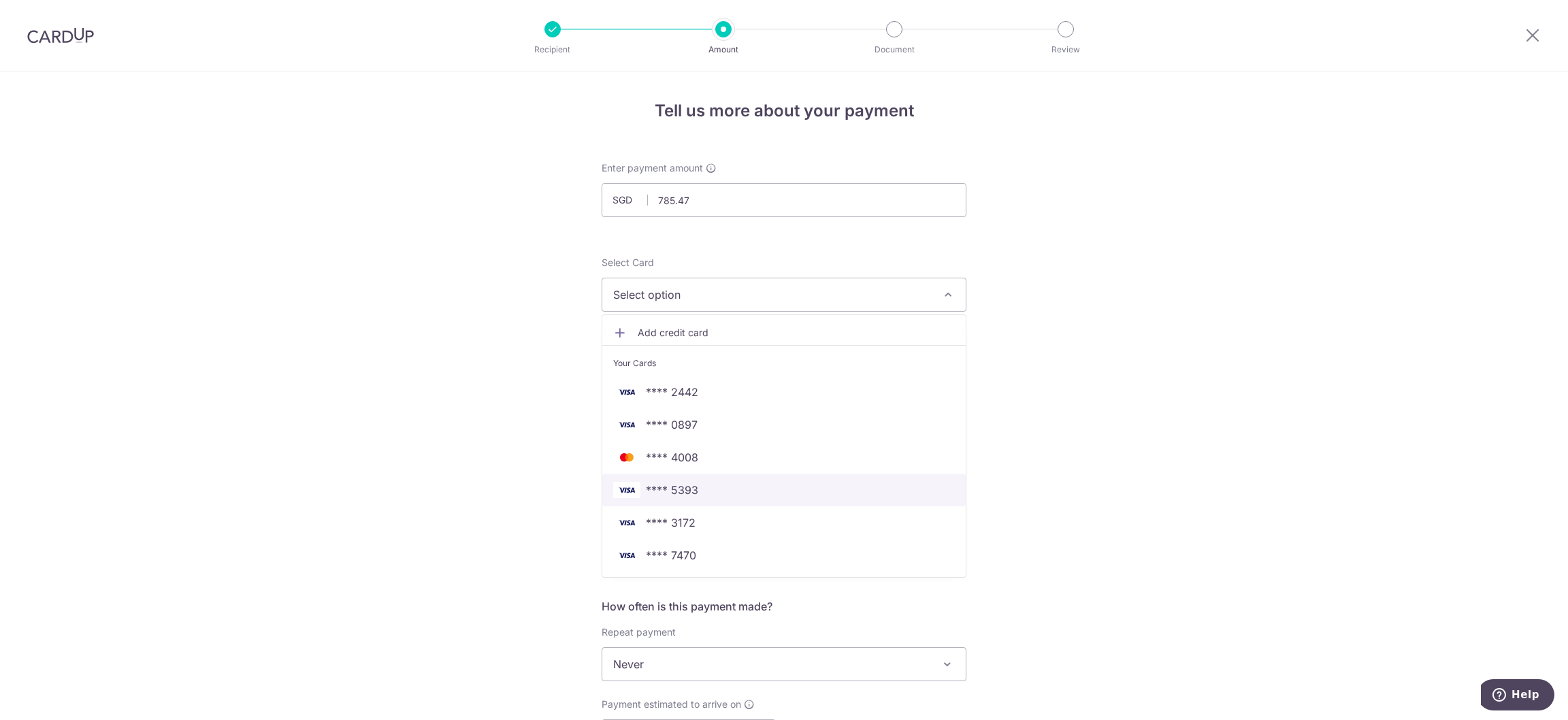
click at [716, 480] on link "**** 5393" at bounding box center [784, 490] width 363 height 33
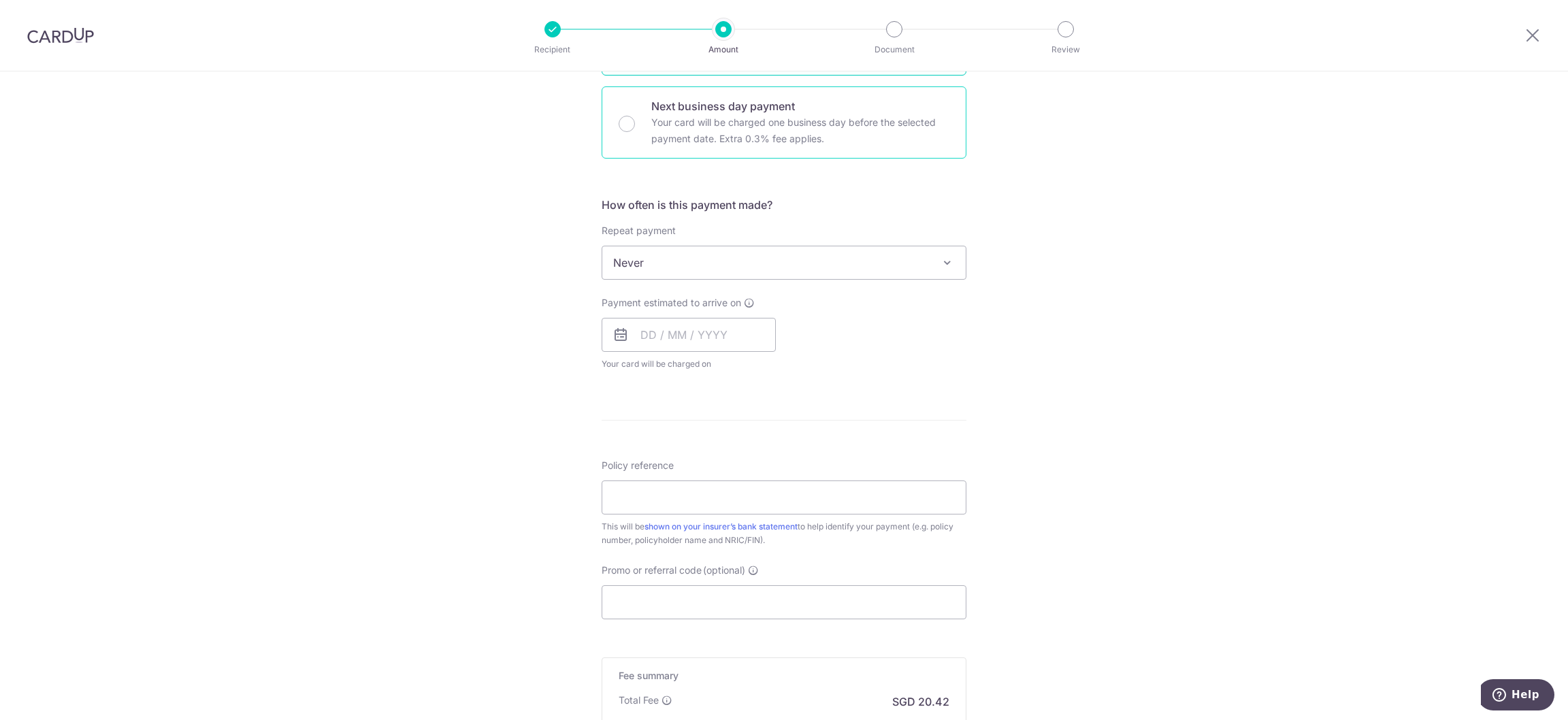
scroll to position [409, 0]
click at [689, 257] on span "Never" at bounding box center [784, 256] width 363 height 33
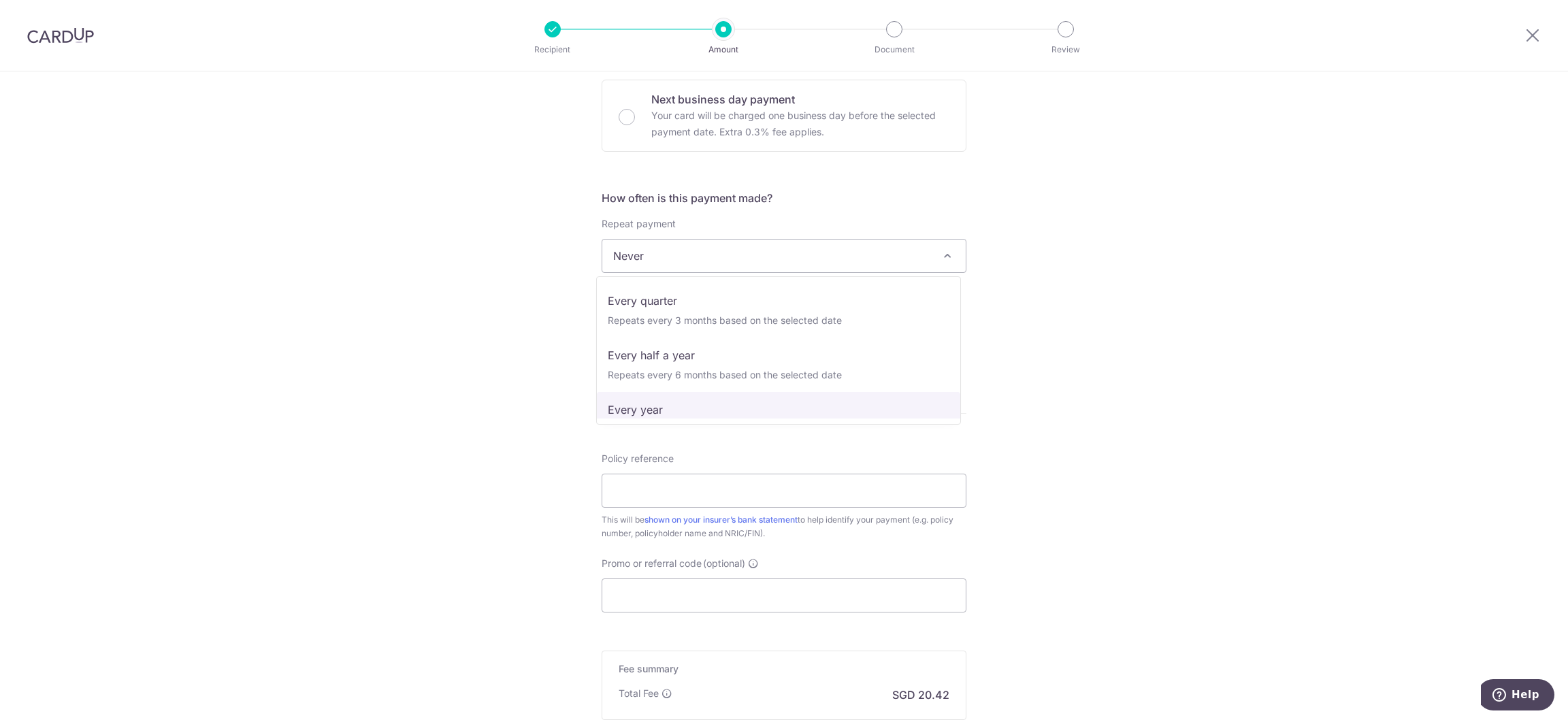
scroll to position [87, 0]
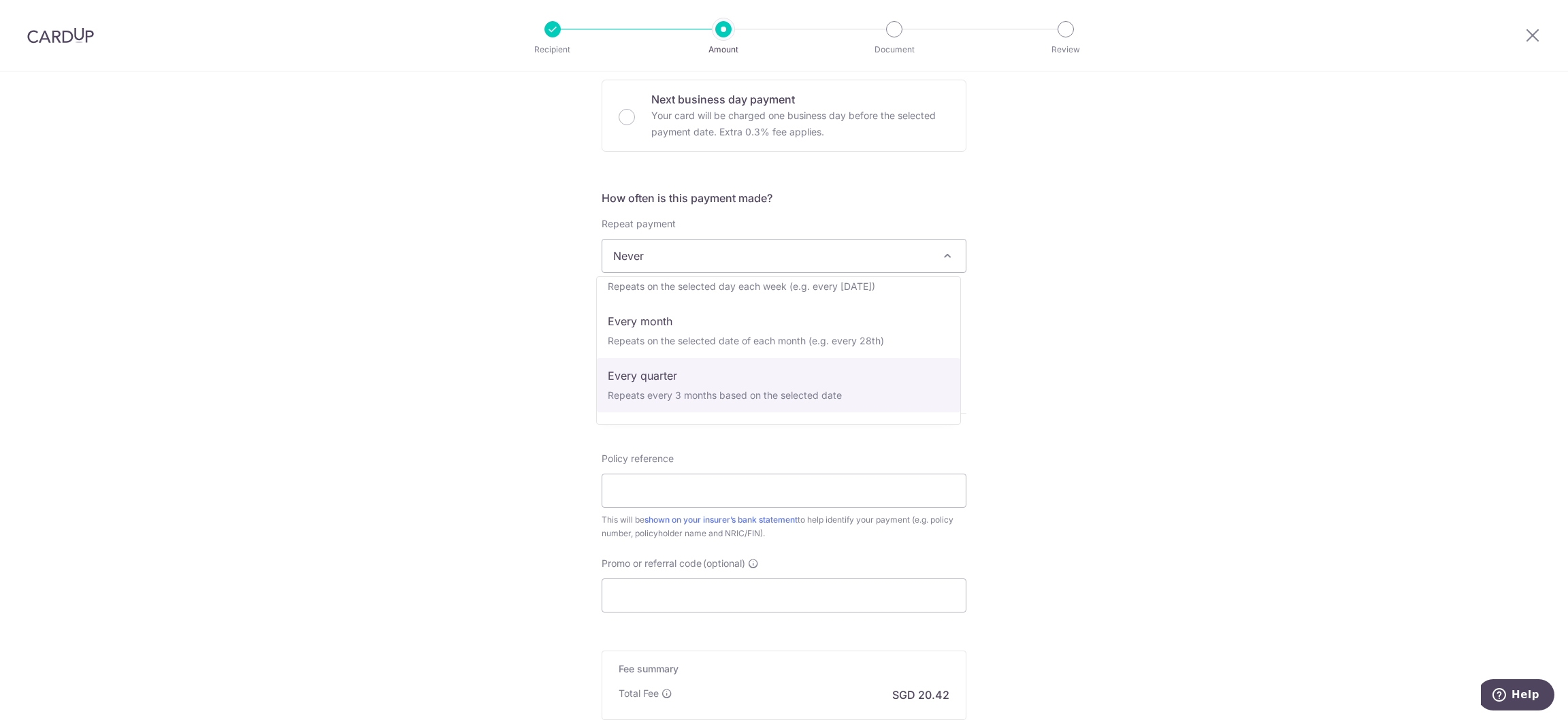
select select "4"
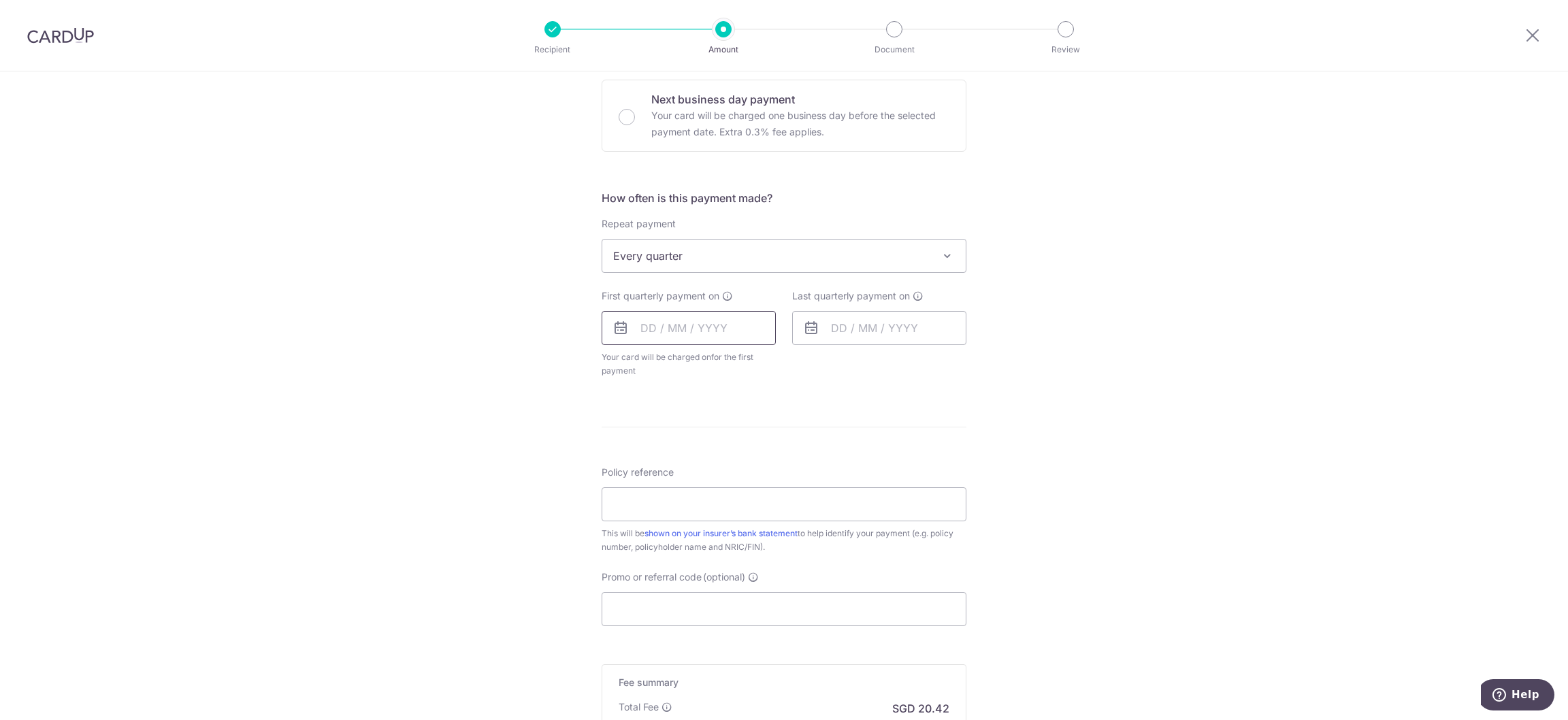
drag, startPoint x: 654, startPoint y: 334, endPoint x: 662, endPoint y: 336, distance: 8.2
click at [654, 334] on input "text" at bounding box center [688, 328] width 174 height 34
click at [762, 456] on link "12" at bounding box center [765, 452] width 21 height 22
type input "12/09/2025"
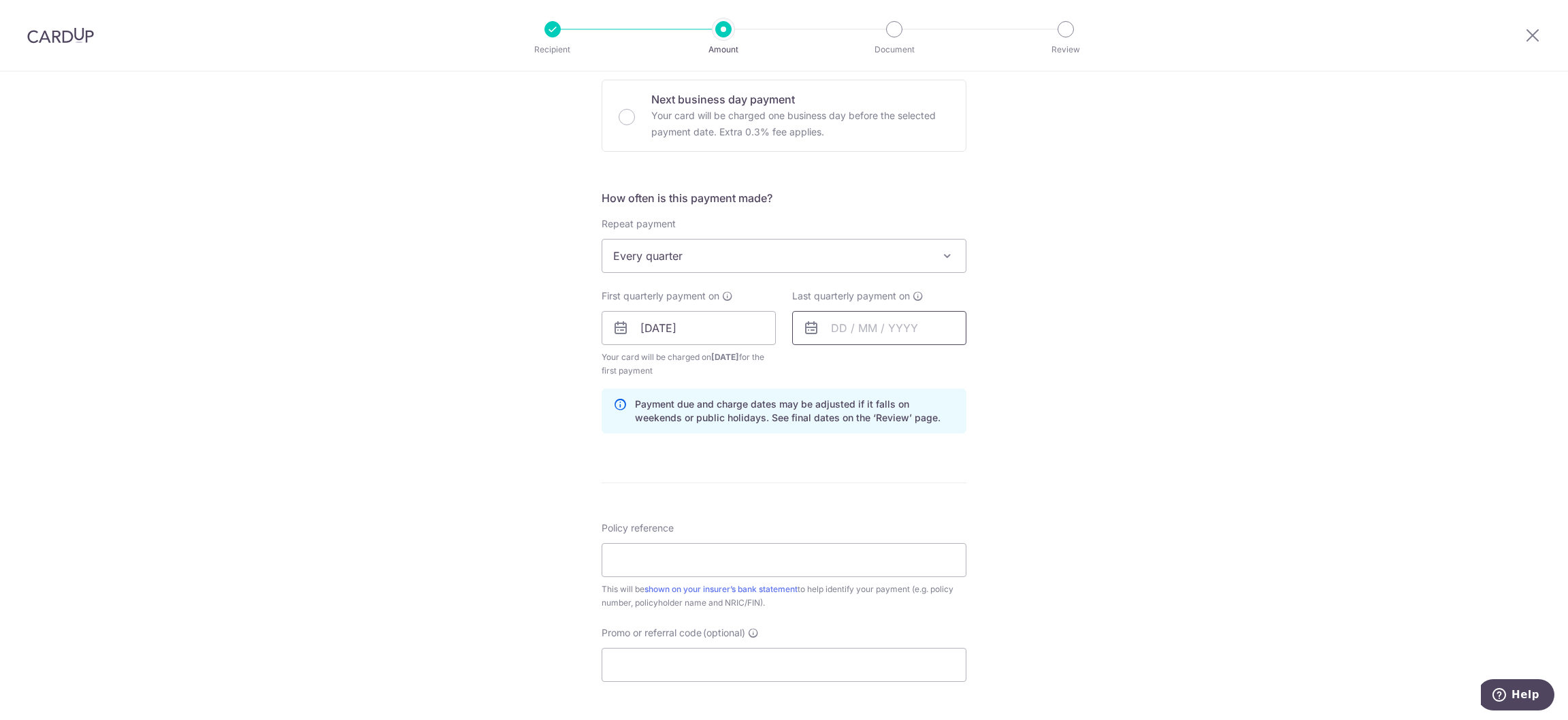
click at [844, 328] on input "text" at bounding box center [879, 328] width 174 height 34
click at [917, 365] on select "2025 2026 2027 2028 2029 2030 2031 2032 2033 2034 2035" at bounding box center [932, 365] width 36 height 11
click at [834, 366] on div "Prev Next Jan Feb Mar Apr May Jun Jul Aug Sep Oct Nov Dec 2025 2026 2027 2028 2…" at bounding box center [901, 365] width 216 height 33
click at [853, 367] on select "Jan Feb Mar Apr May Jun Jul Aug Sep Oct Nov Dec" at bounding box center [869, 365] width 36 height 11
click at [952, 480] on link "20" at bounding box center [956, 478] width 21 height 22
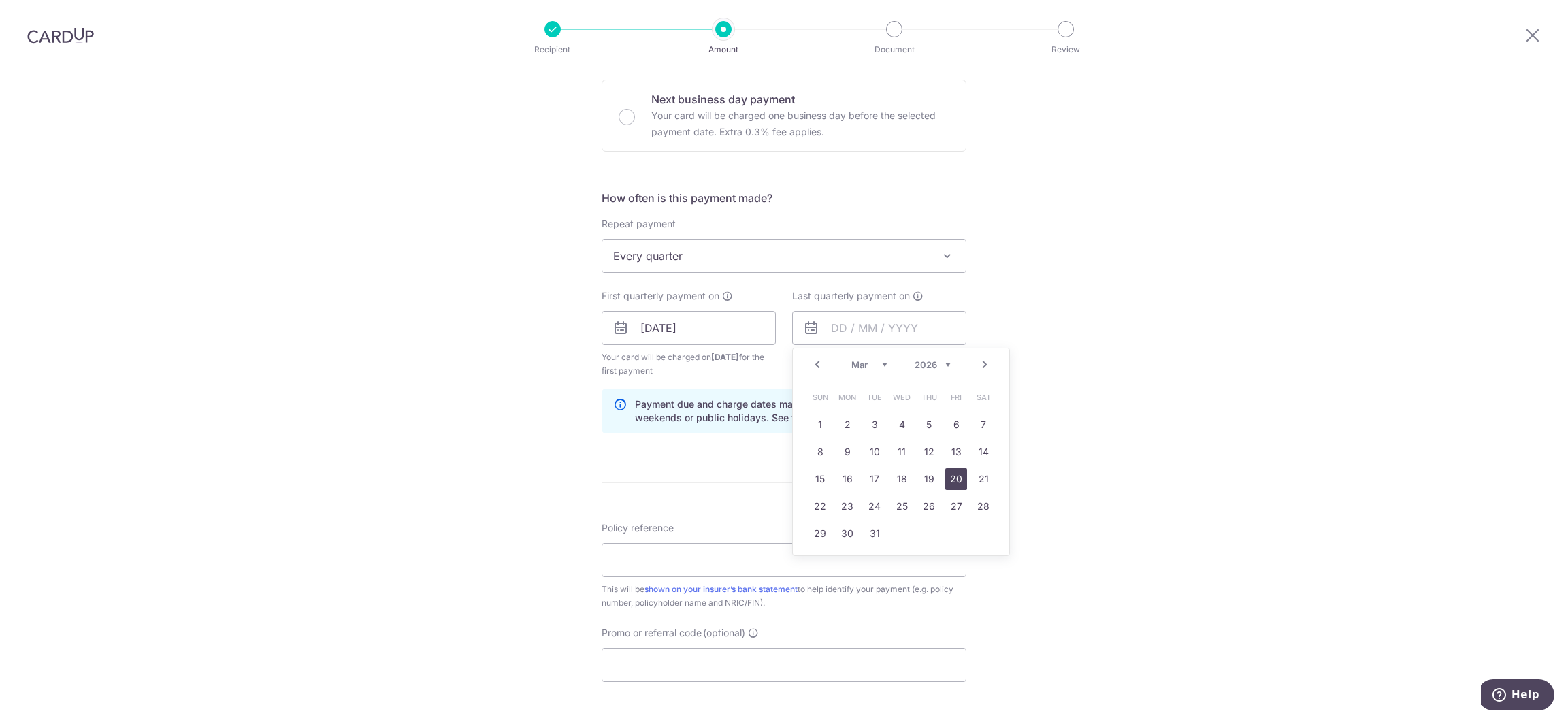
type input "20/03/2026"
click at [644, 550] on input "Policy reference" at bounding box center [784, 560] width 365 height 34
paste input "U122027563"
type input "U122027563"
click at [647, 671] on input "Promo or referral code (optional)" at bounding box center [784, 665] width 365 height 34
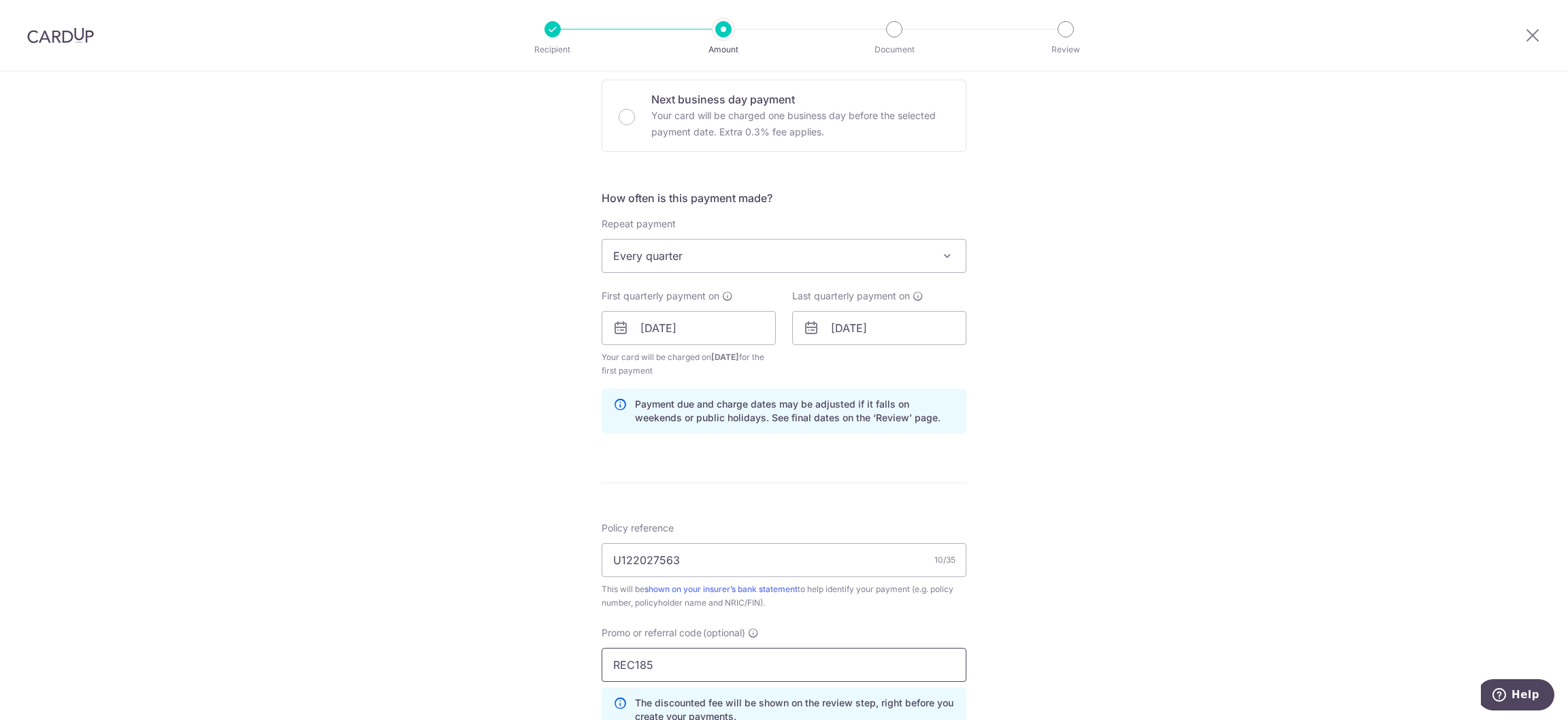
type input "REC185"
click at [1105, 608] on div "Tell us more about your payment Enter payment amount SGD 785.47 785.47 Select C…" at bounding box center [784, 344] width 1568 height 1361
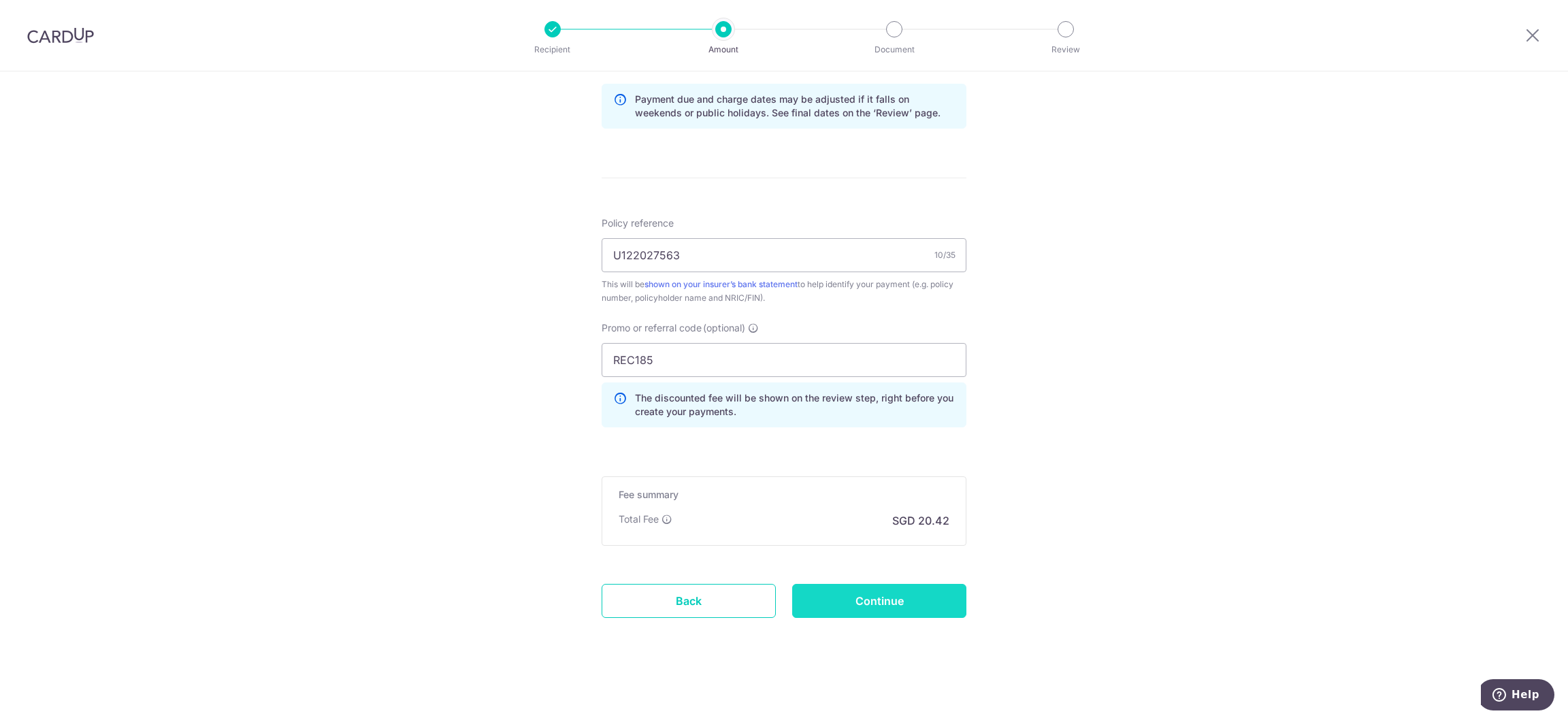
click at [896, 594] on input "Continue" at bounding box center [879, 601] width 174 height 34
type input "Create Schedule"
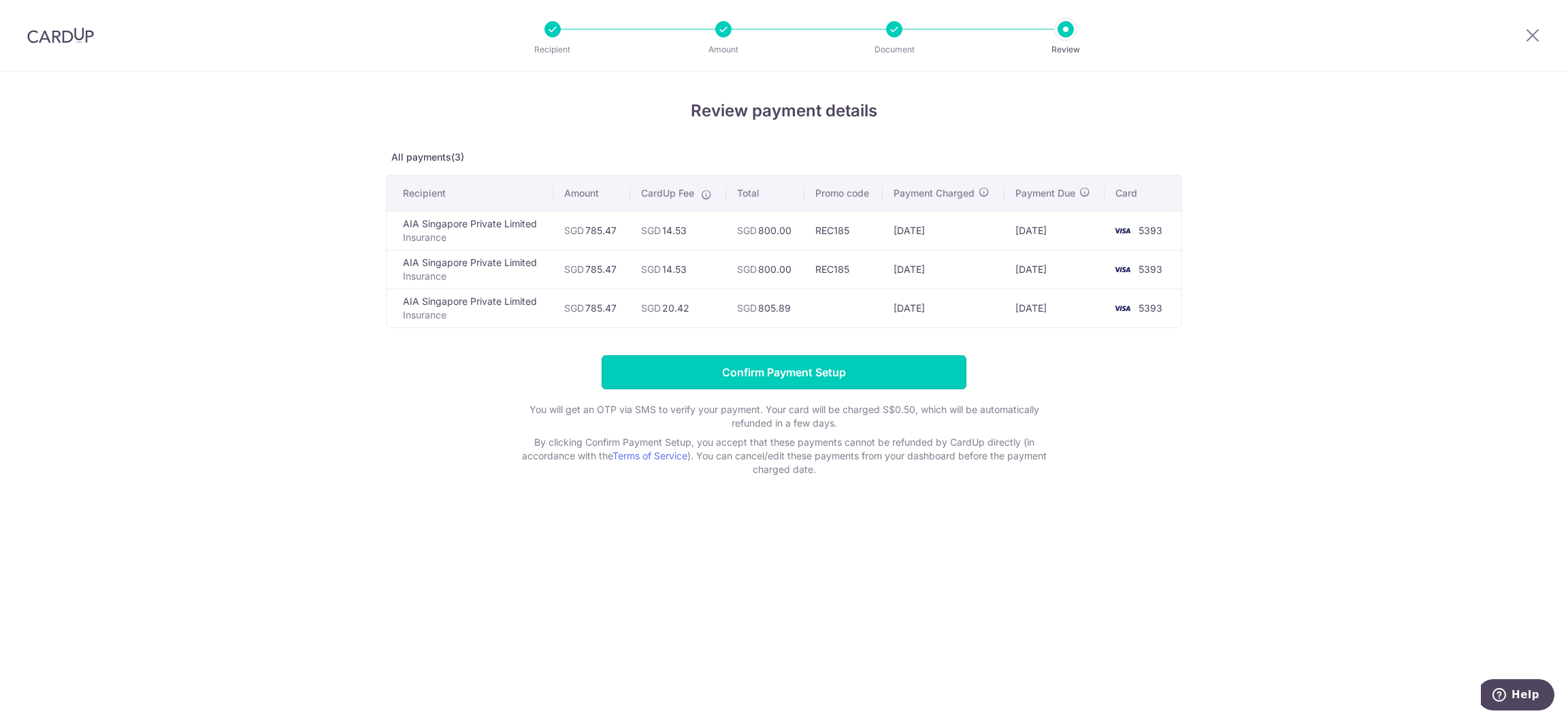
drag, startPoint x: 830, startPoint y: 363, endPoint x: 820, endPoint y: 495, distance: 132.4
click at [820, 495] on div "Review payment details All payments(3) Recipient Amount CardUp Fee Total Promo …" at bounding box center [784, 395] width 1568 height 649
click at [825, 373] on input "Confirm Payment Setup" at bounding box center [784, 372] width 365 height 34
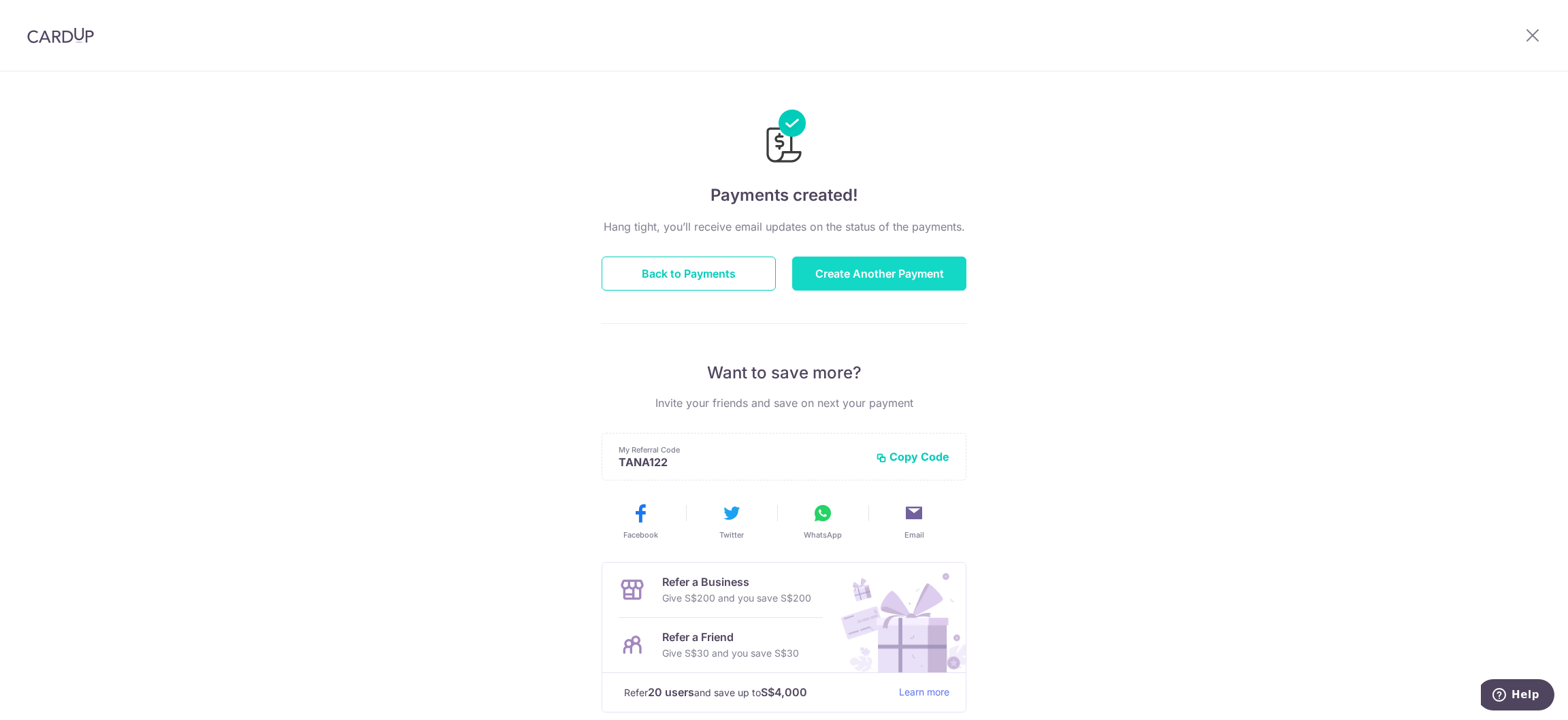
click at [866, 277] on button "Create Another Payment" at bounding box center [879, 274] width 174 height 34
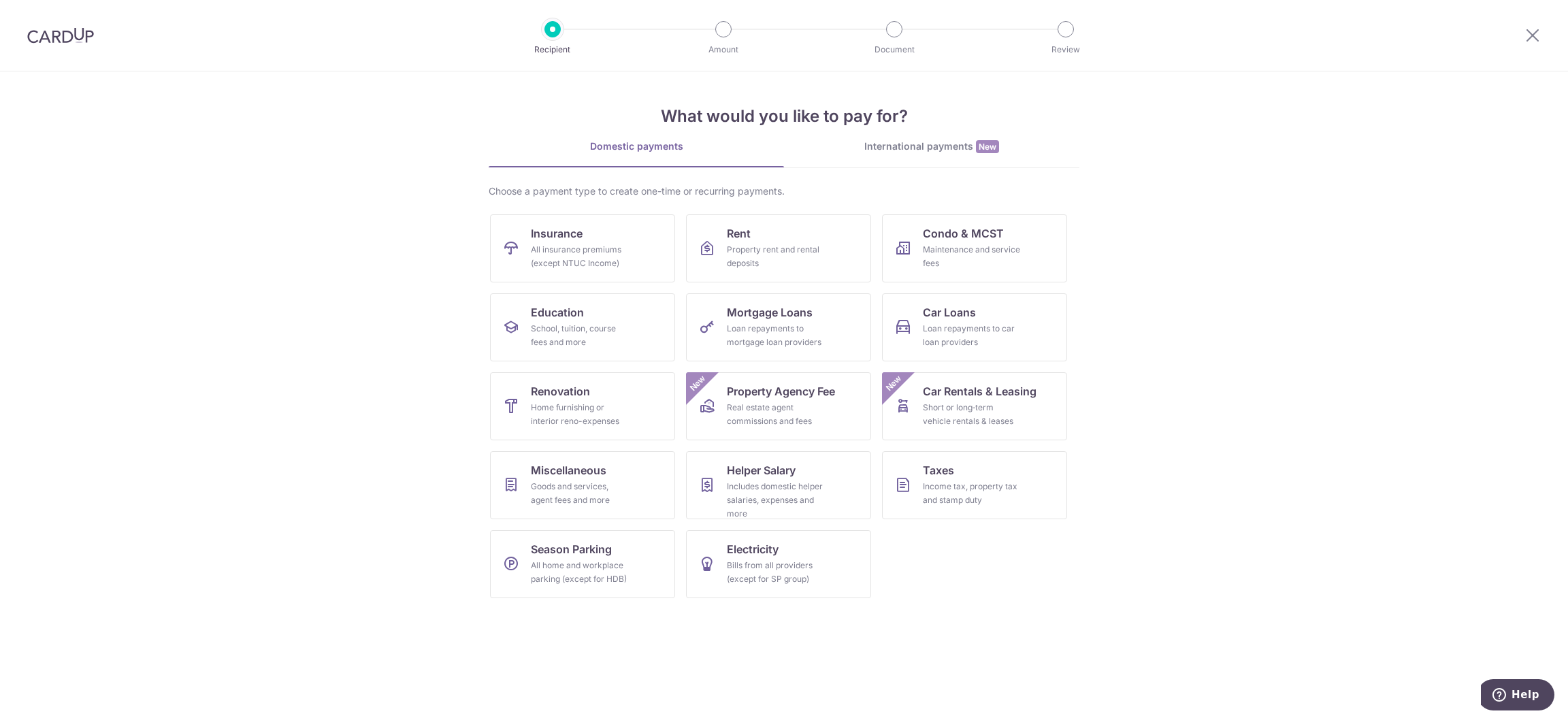
click at [62, 36] on img at bounding box center [61, 36] width 67 height 16
